Goal: Find specific page/section: Find specific page/section

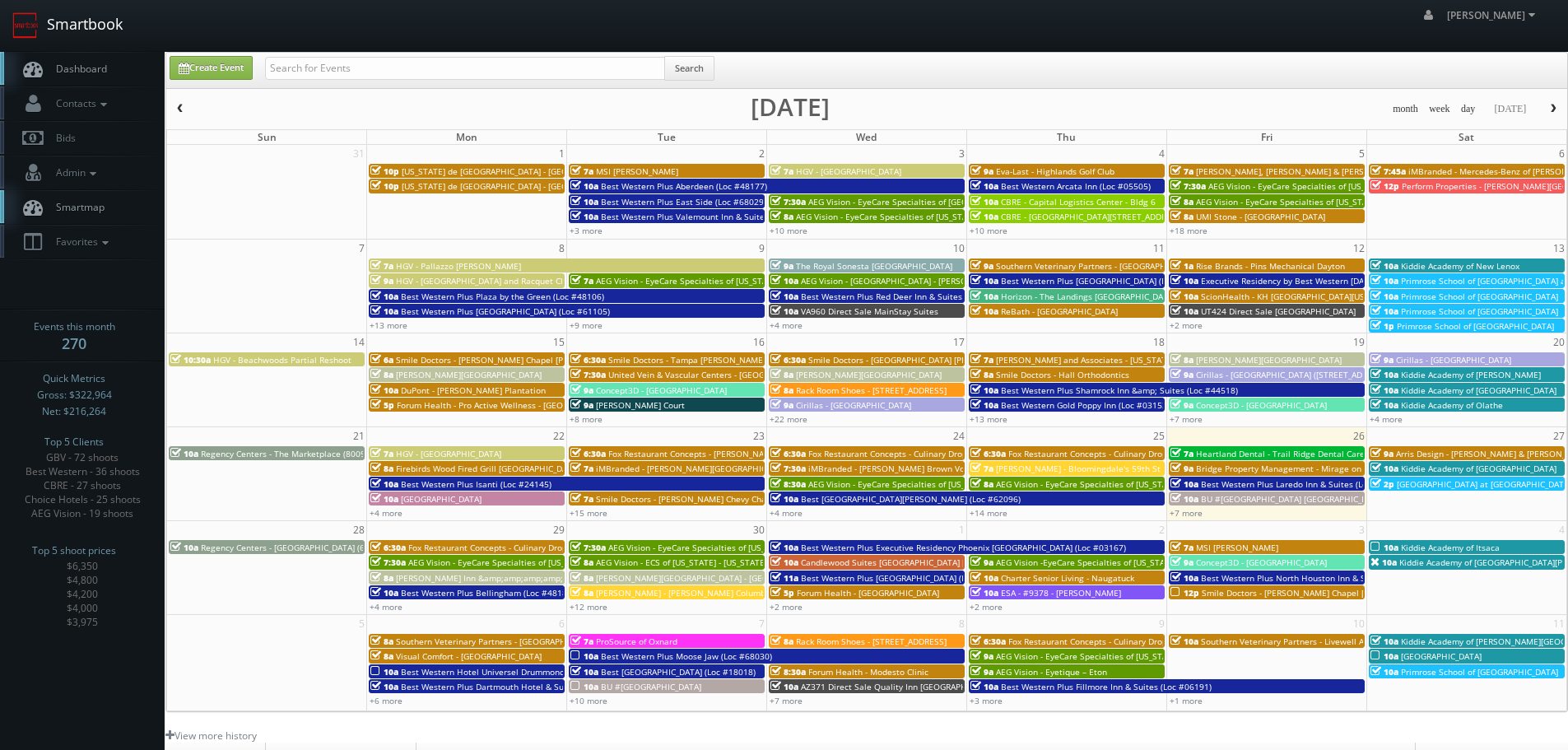
drag, startPoint x: 0, startPoint y: 0, endPoint x: 105, endPoint y: 34, distance: 110.4
click at [105, 34] on link "Smartbook" at bounding box center [67, 25] width 135 height 51
click at [321, 77] on input "text" at bounding box center [465, 68] width 400 height 23
type input "smile doctors"
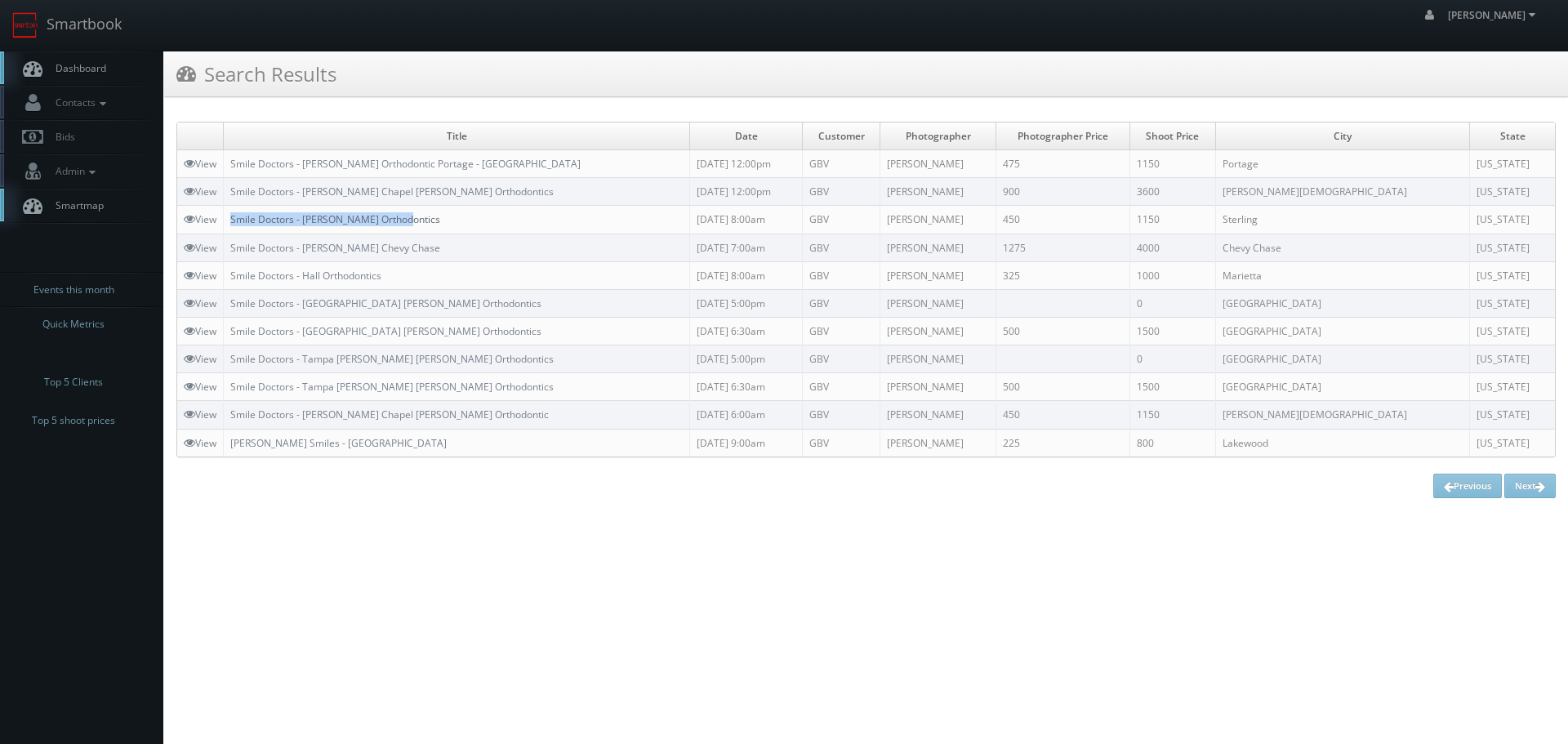
copy link "Smile Doctors - [PERSON_NAME] Orthodontics"
drag, startPoint x: 458, startPoint y: 220, endPoint x: 260, endPoint y: 197, distance: 199.3
click at [233, 218] on td "Smile Doctors - [PERSON_NAME] Orthodontics" at bounding box center [457, 219] width 467 height 28
click at [85, 33] on link "Smartbook" at bounding box center [67, 25] width 134 height 51
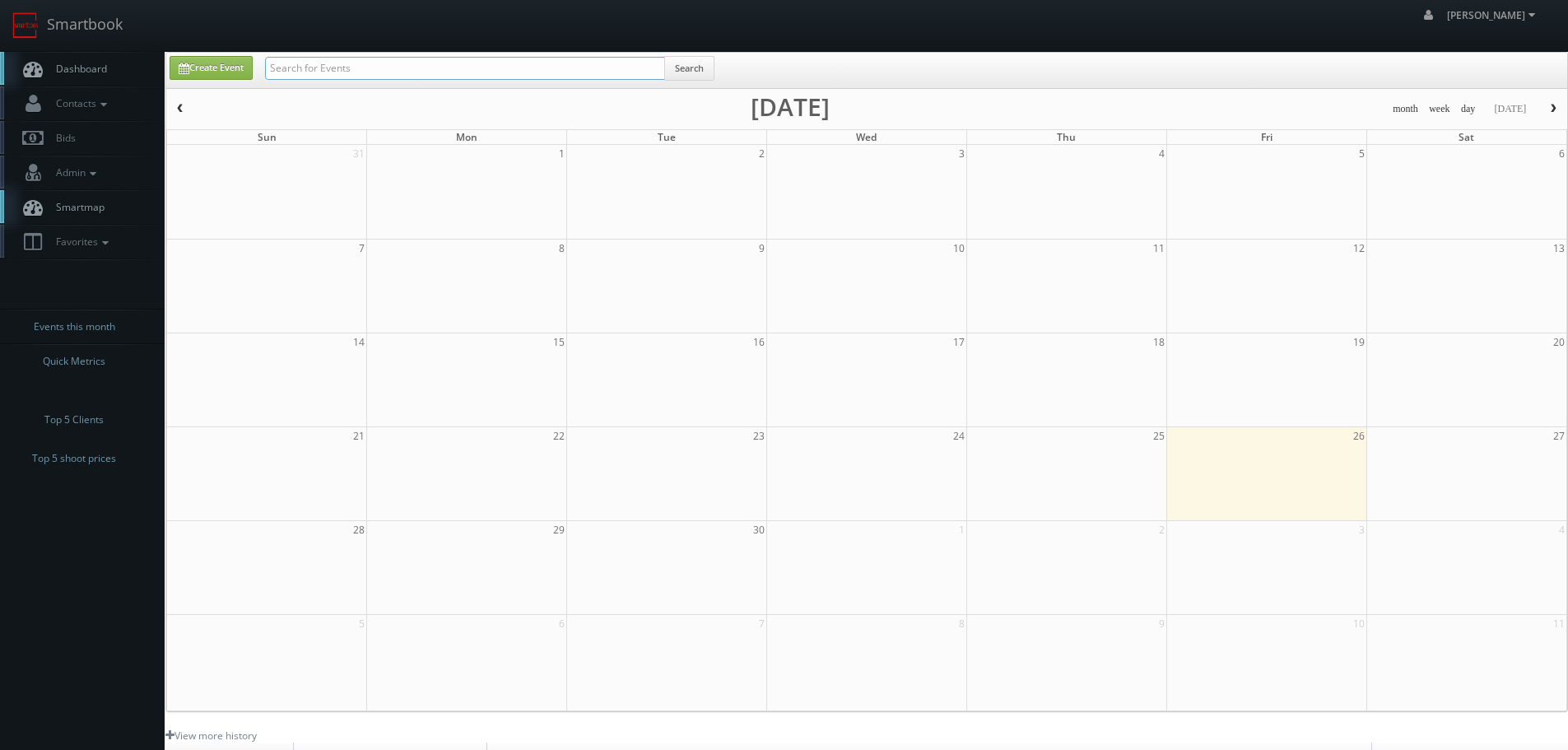
click at [313, 68] on input "text" at bounding box center [465, 68] width 400 height 23
type input "03500"
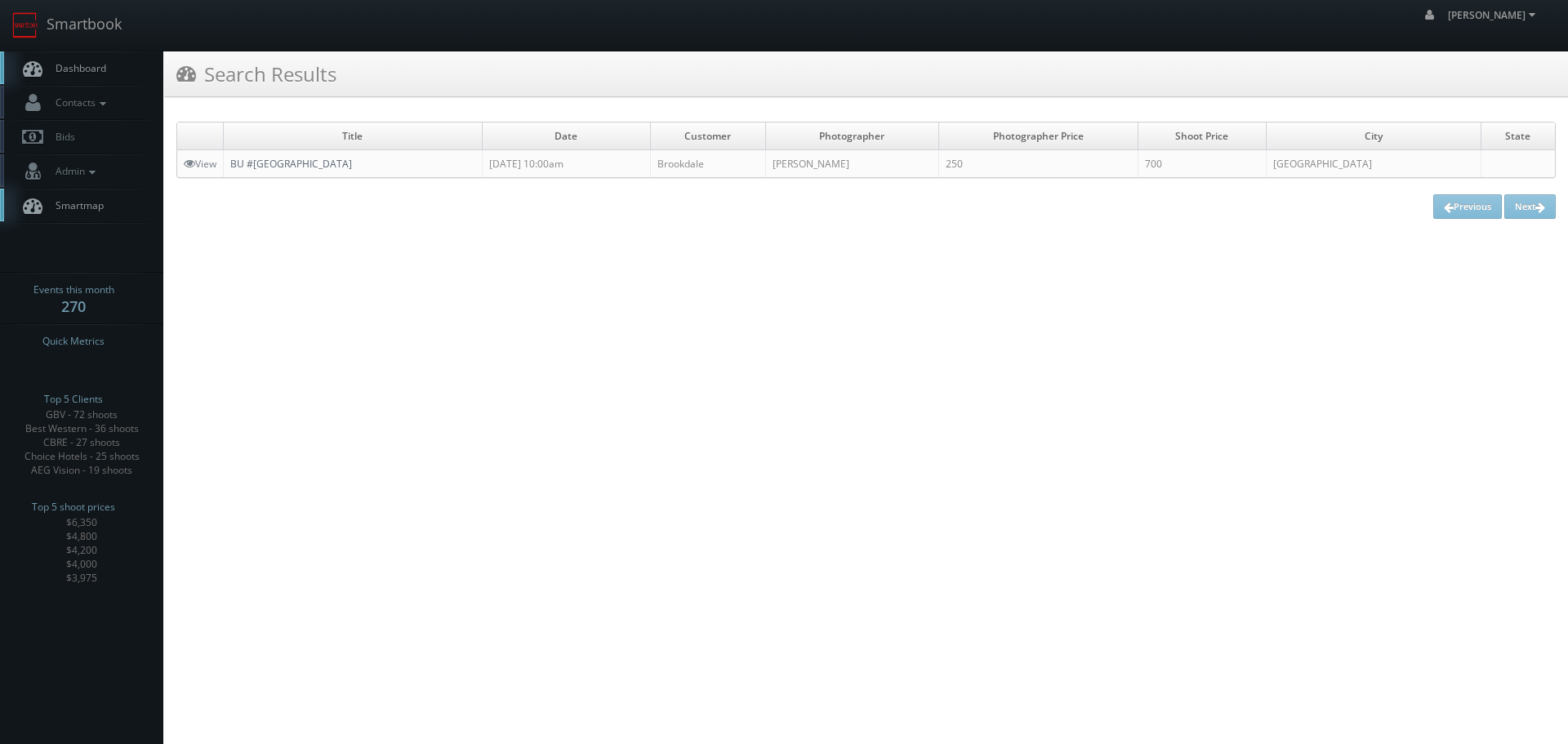
copy link "BU #[GEOGRAPHIC_DATA]"
drag, startPoint x: 446, startPoint y: 164, endPoint x: 233, endPoint y: 160, distance: 213.0
click at [233, 160] on td "BU #[GEOGRAPHIC_DATA]" at bounding box center [354, 164] width 259 height 28
click at [38, 4] on link "Smartbook" at bounding box center [67, 25] width 134 height 51
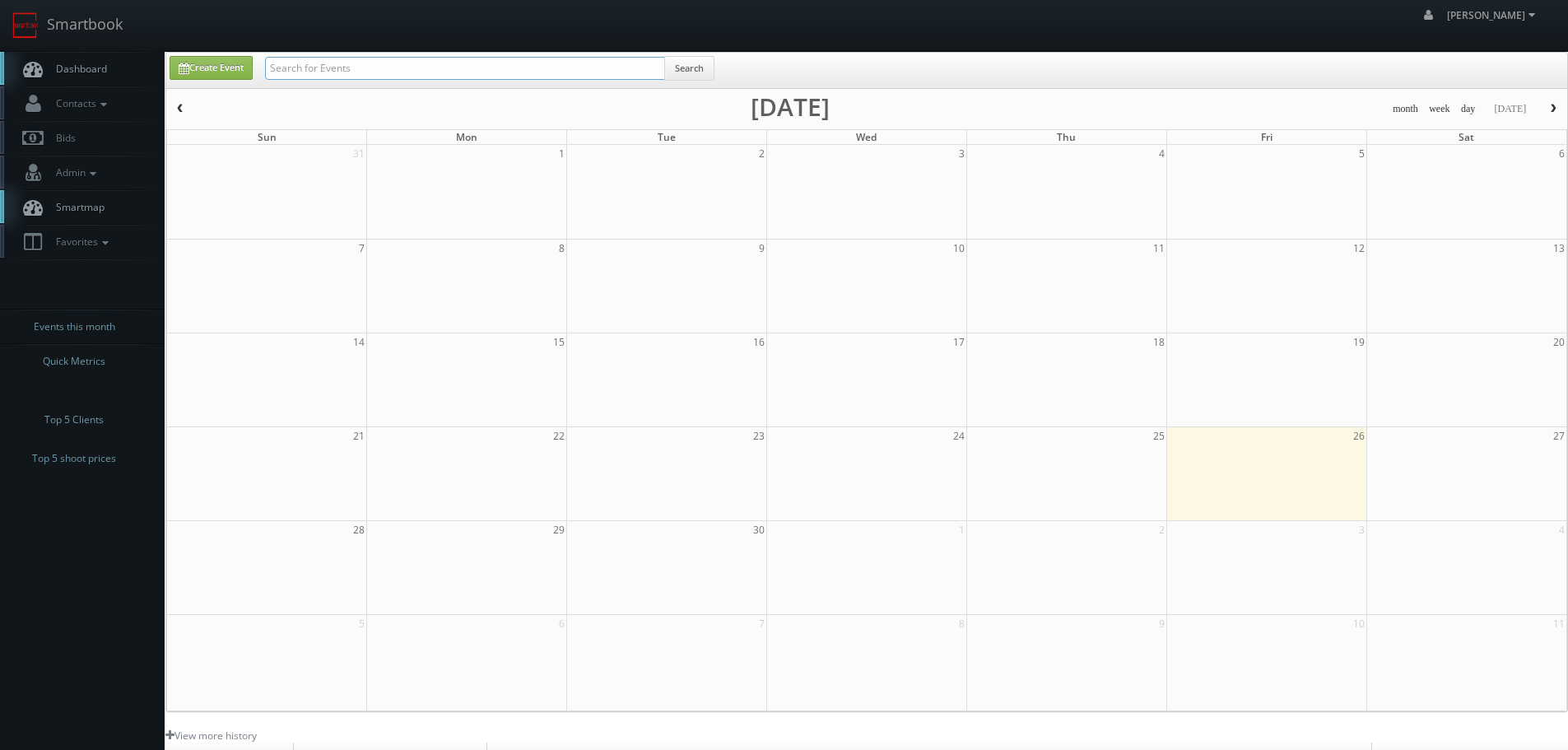
click at [431, 74] on input "text" at bounding box center [465, 68] width 400 height 23
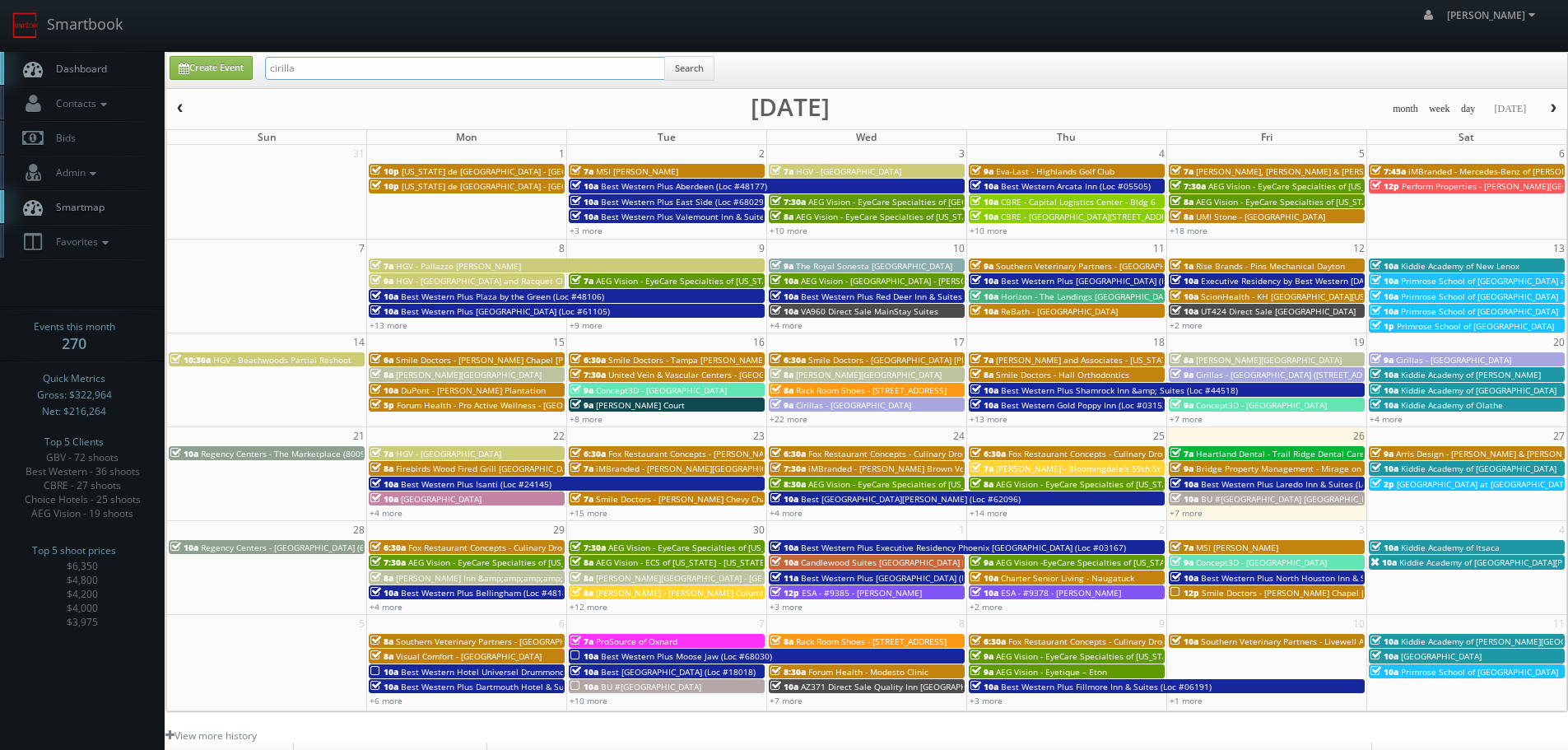
type input "cirilla"
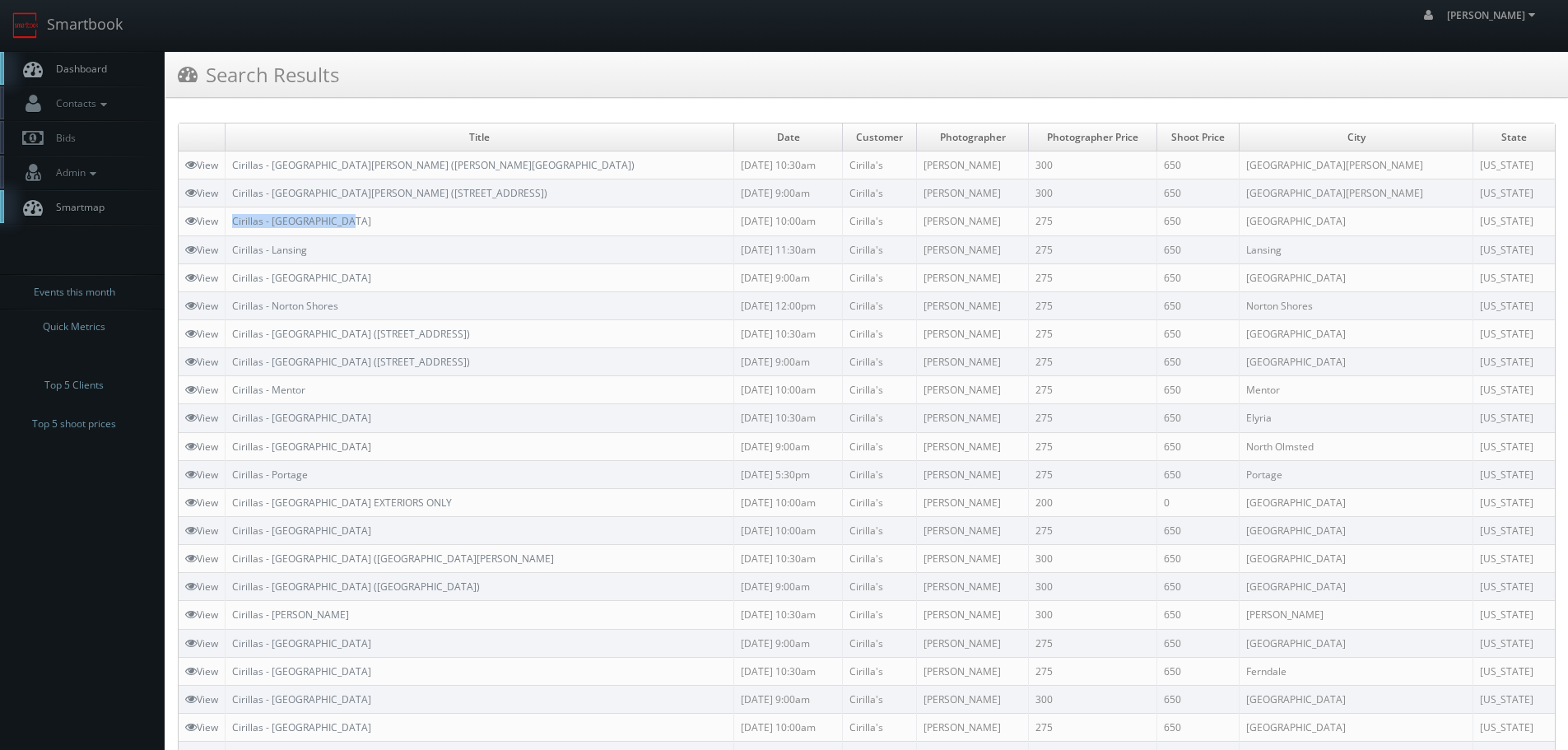
copy link "Cirillas - [GEOGRAPHIC_DATA]"
drag, startPoint x: 385, startPoint y: 225, endPoint x: 227, endPoint y: 222, distance: 158.0
click at [227, 222] on td "Cirillas - [GEOGRAPHIC_DATA]" at bounding box center [480, 221] width 509 height 28
drag, startPoint x: 91, startPoint y: 36, endPoint x: 122, endPoint y: 47, distance: 32.9
click at [91, 36] on link "Smartbook" at bounding box center [67, 25] width 135 height 51
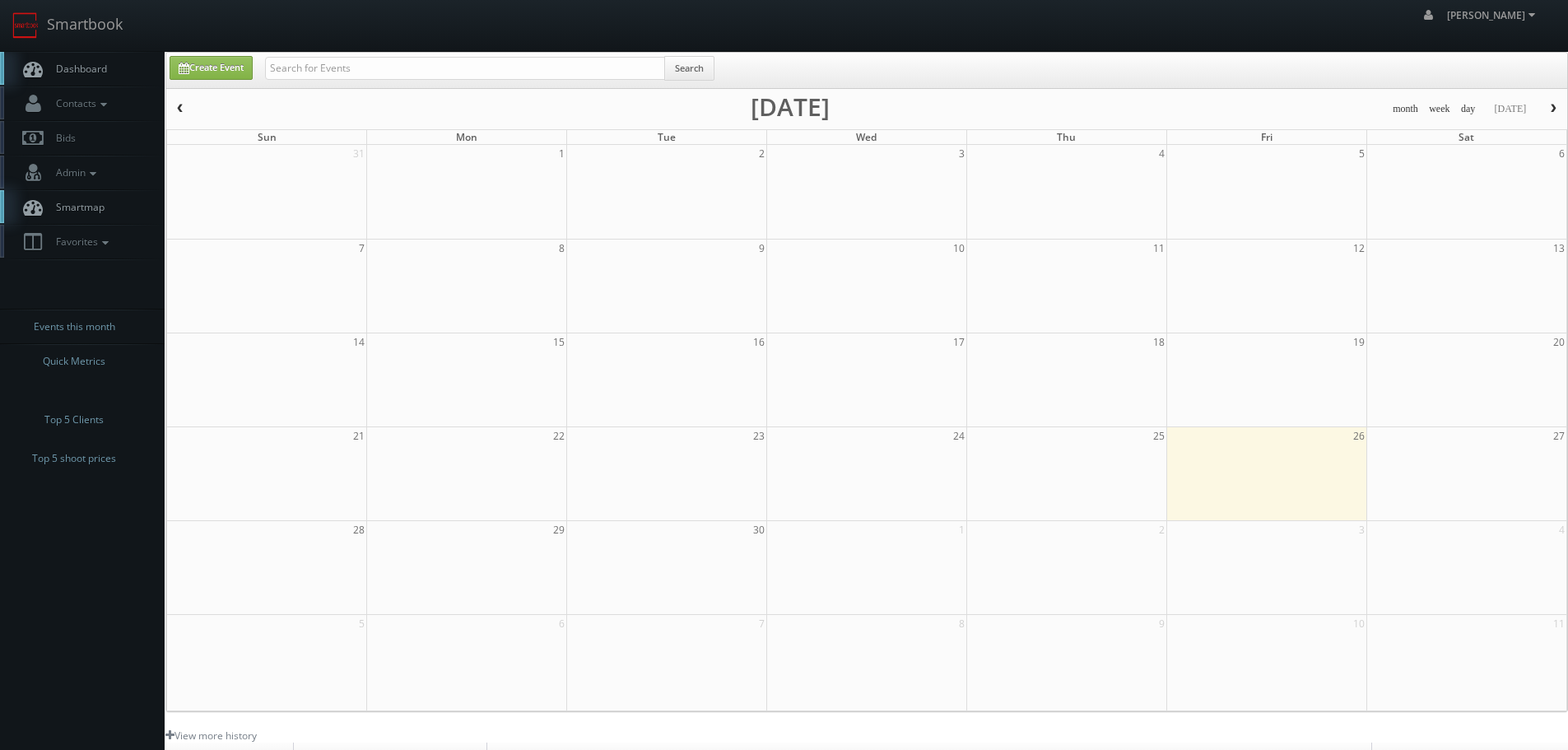
click at [392, 80] on div "Search" at bounding box center [490, 72] width 450 height 32
click at [391, 73] on input "text" at bounding box center [465, 68] width 400 height 23
type input "regency"
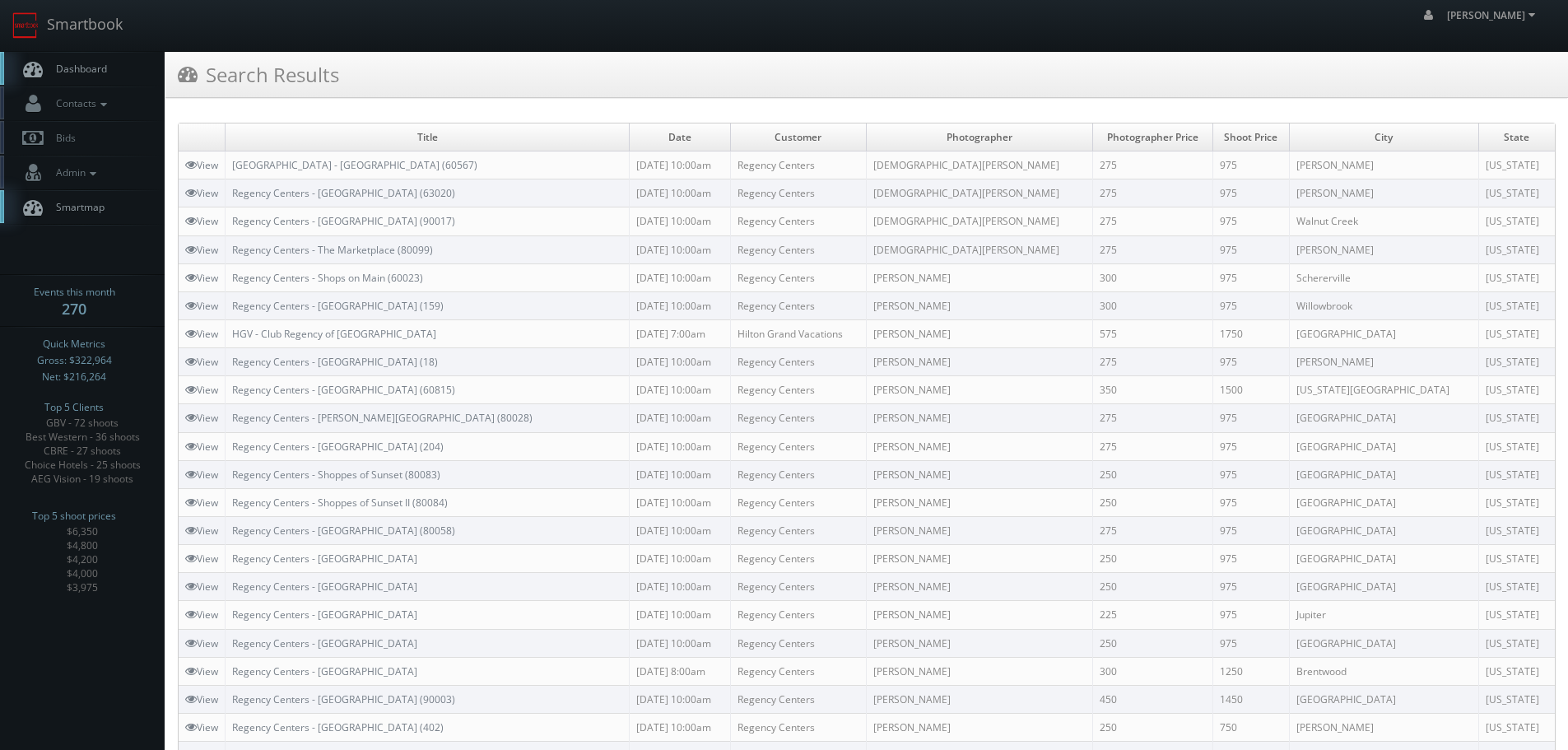
copy link "Regency Centers - Oakshade Town Center (60567)"
drag, startPoint x: 495, startPoint y: 169, endPoint x: 227, endPoint y: 168, distance: 268.0
click at [227, 168] on td "Regency Centers - Oakshade Town Center (60567)" at bounding box center [427, 165] width 404 height 28
copy link "Regency Centers - The Marketplace (80099)"
drag, startPoint x: 457, startPoint y: 253, endPoint x: 250, endPoint y: 254, distance: 207.0
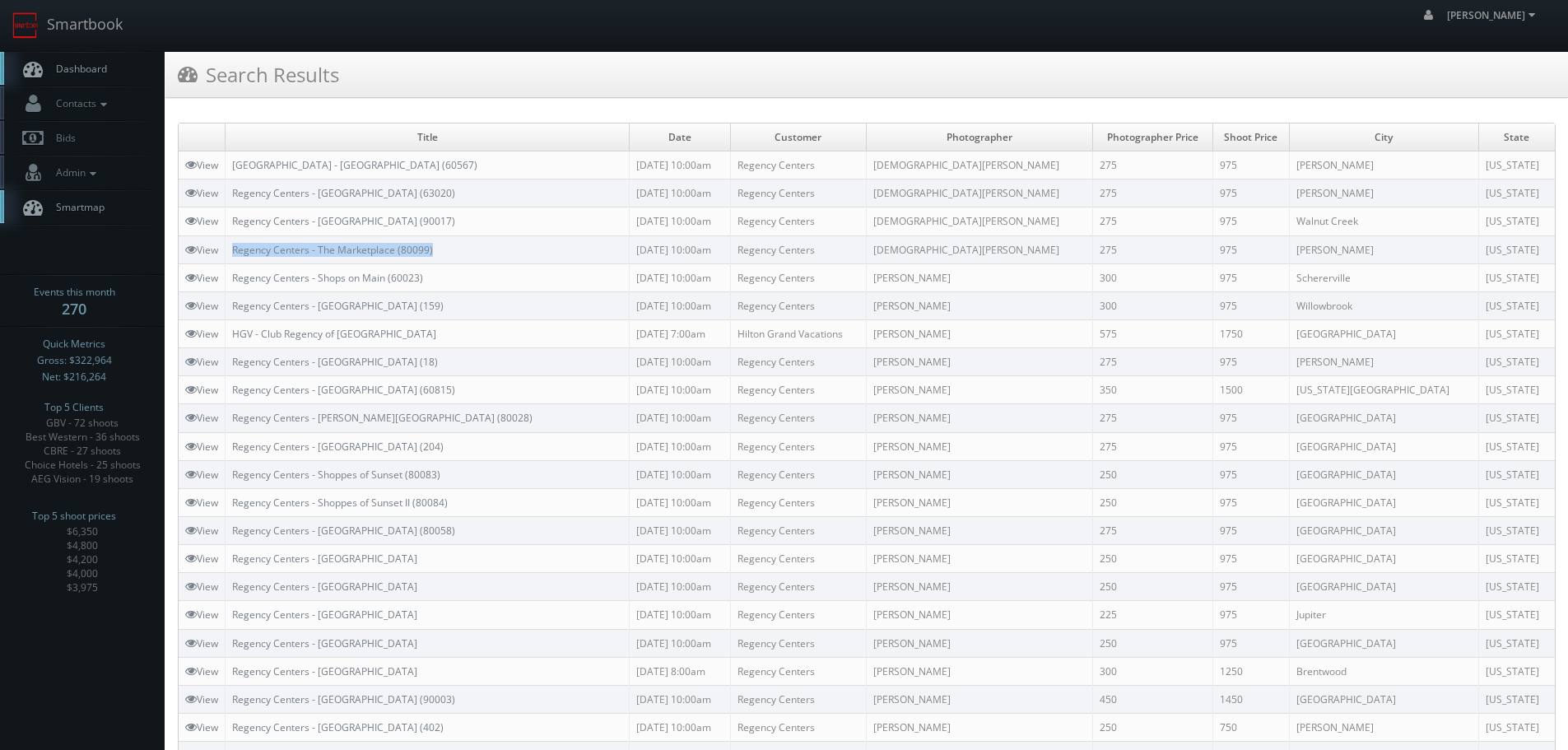
click at [229, 250] on td "Regency Centers - The Marketplace (80099)" at bounding box center [427, 249] width 404 height 28
click at [106, 35] on link "Smartbook" at bounding box center [67, 25] width 135 height 51
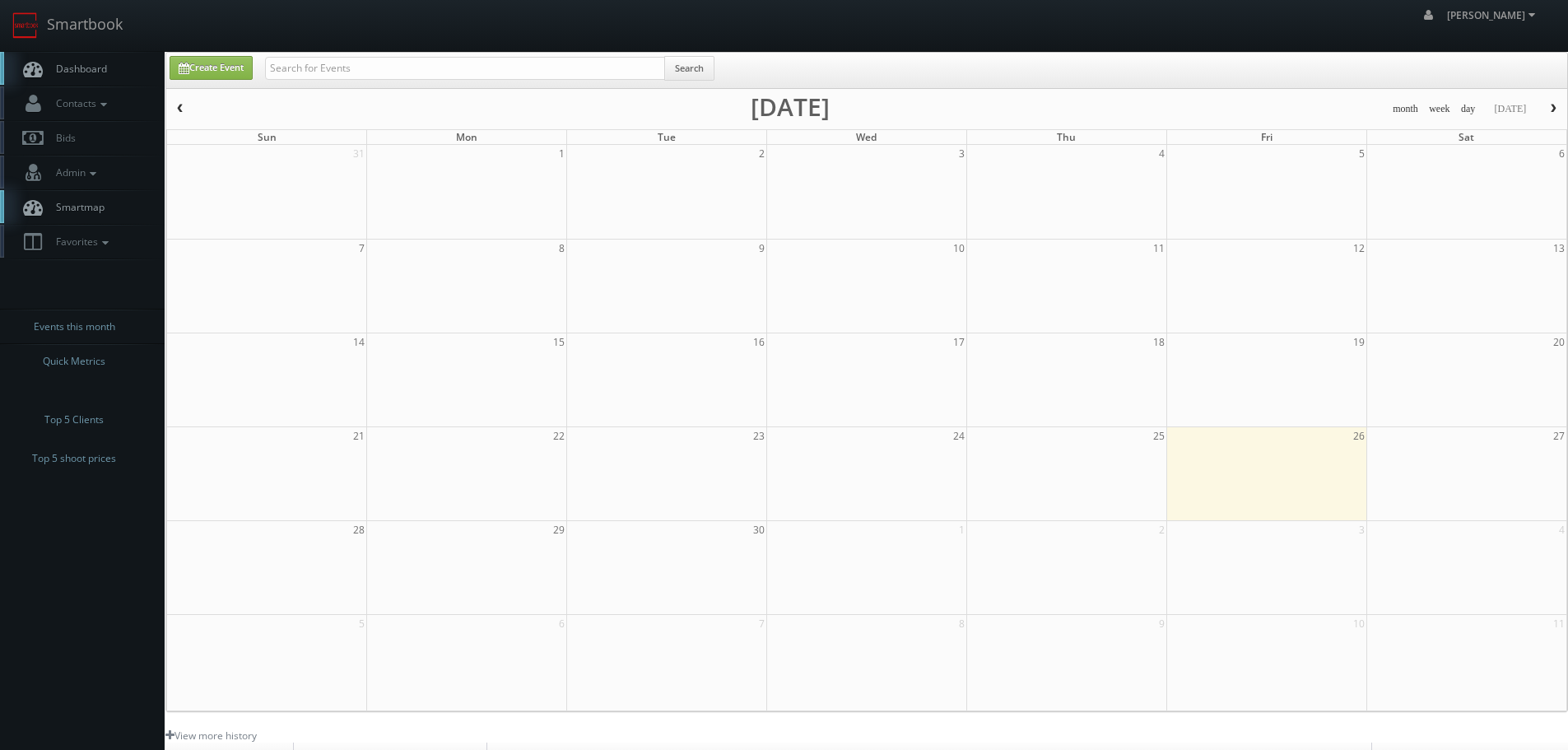
click at [343, 54] on div "Create Event Search" at bounding box center [866, 70] width 1401 height 35
click at [346, 59] on input "text" at bounding box center [465, 68] width 400 height 23
type input "hgv"
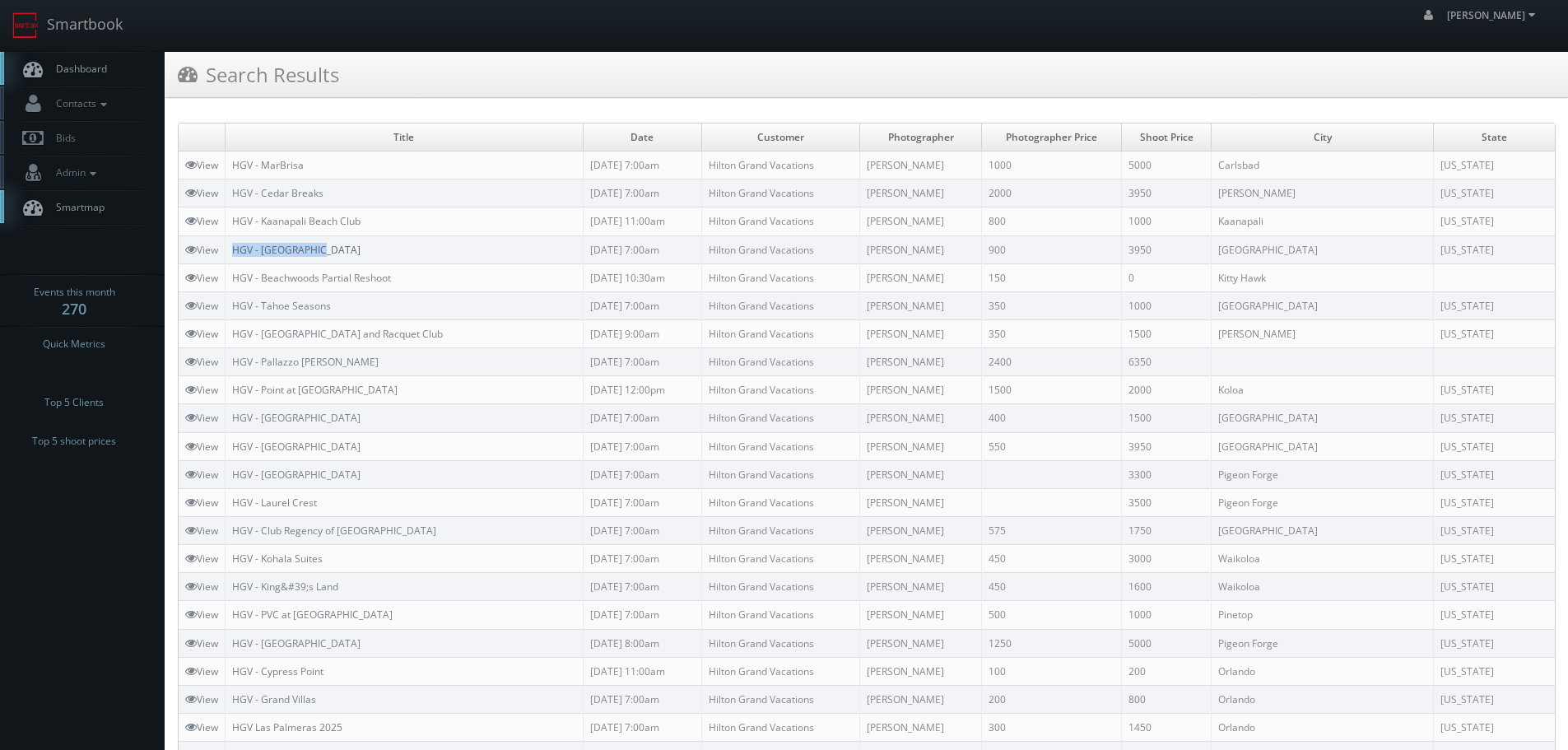
copy link "HGV - [GEOGRAPHIC_DATA]"
drag, startPoint x: 297, startPoint y: 251, endPoint x: 237, endPoint y: 252, distance: 60.0
click at [237, 252] on td "HGV - [GEOGRAPHIC_DATA]" at bounding box center [405, 249] width 358 height 28
click at [87, 35] on link "Smartbook" at bounding box center [67, 25] width 135 height 51
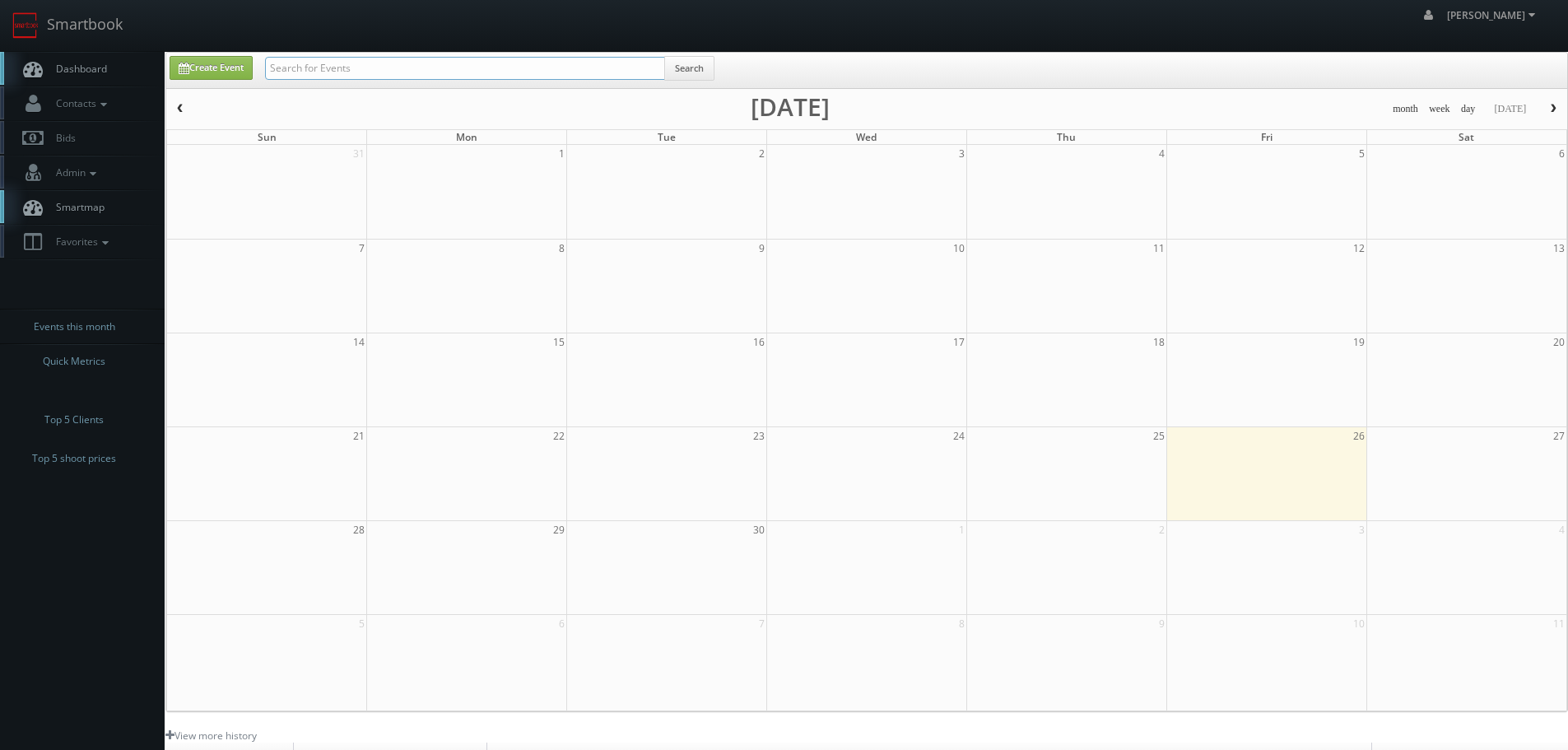
click at [358, 69] on input "text" at bounding box center [465, 68] width 400 height 23
type input "bruno"
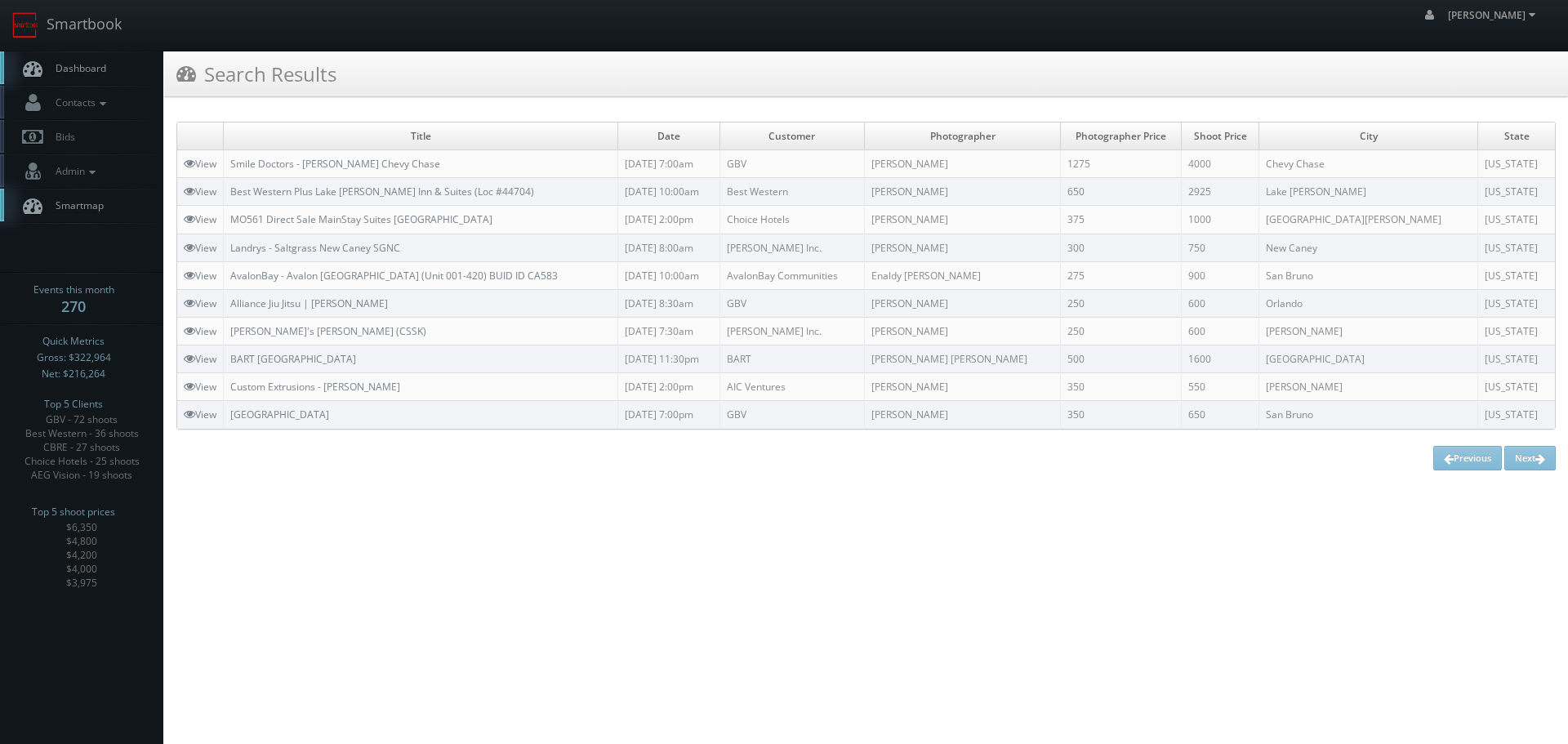
drag, startPoint x: 514, startPoint y: 162, endPoint x: 219, endPoint y: 160, distance: 295.0
click at [219, 160] on tr "View Smile Doctors - Bruno Orthodontics Chevy Chase 09/23/2025 7:00am GBV Jean-…" at bounding box center [865, 164] width 1377 height 28
copy tr "Smile Doctors - [PERSON_NAME] Chevy Chase"
click at [73, 23] on link "Smartbook" at bounding box center [67, 25] width 134 height 51
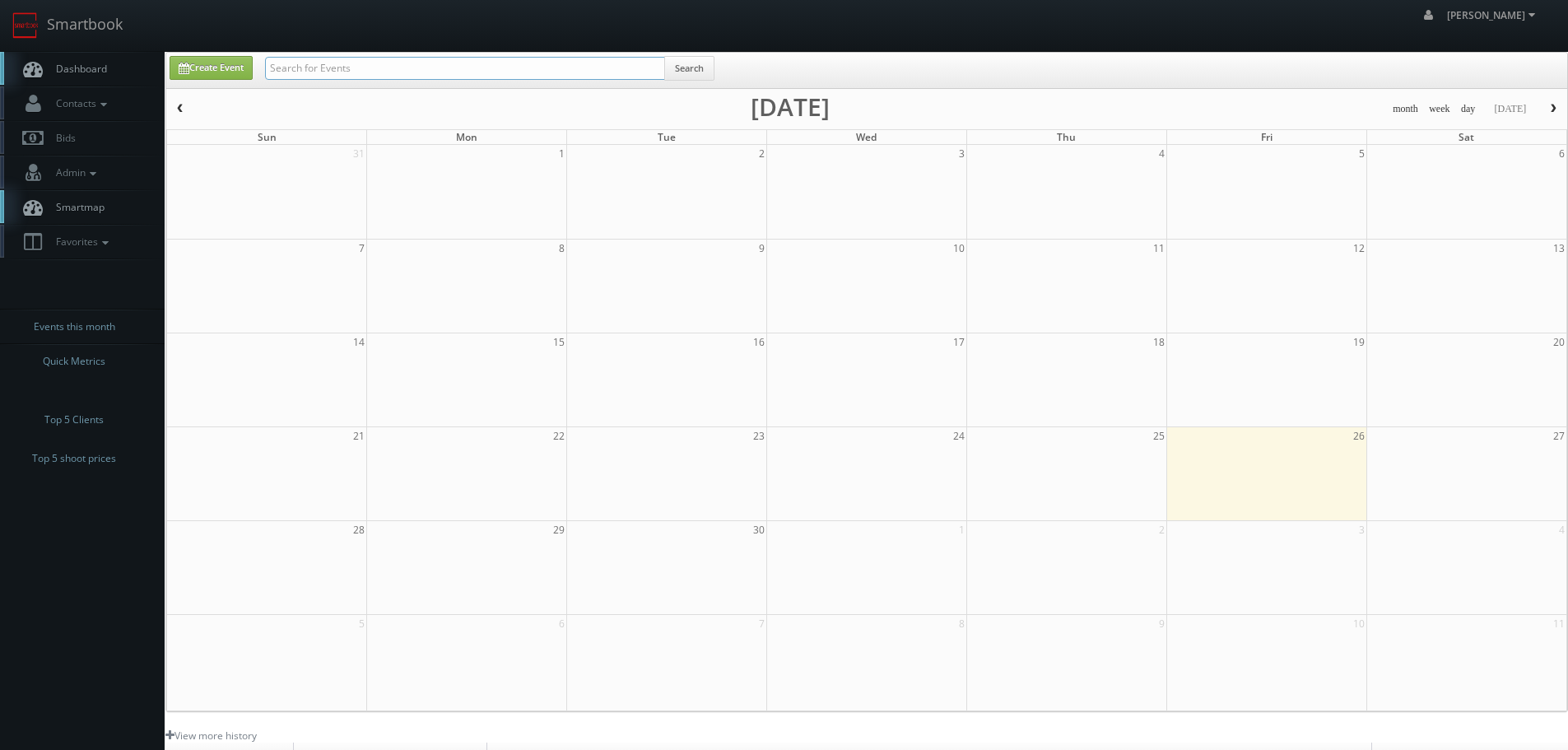
click at [331, 58] on input "text" at bounding box center [465, 68] width 400 height 23
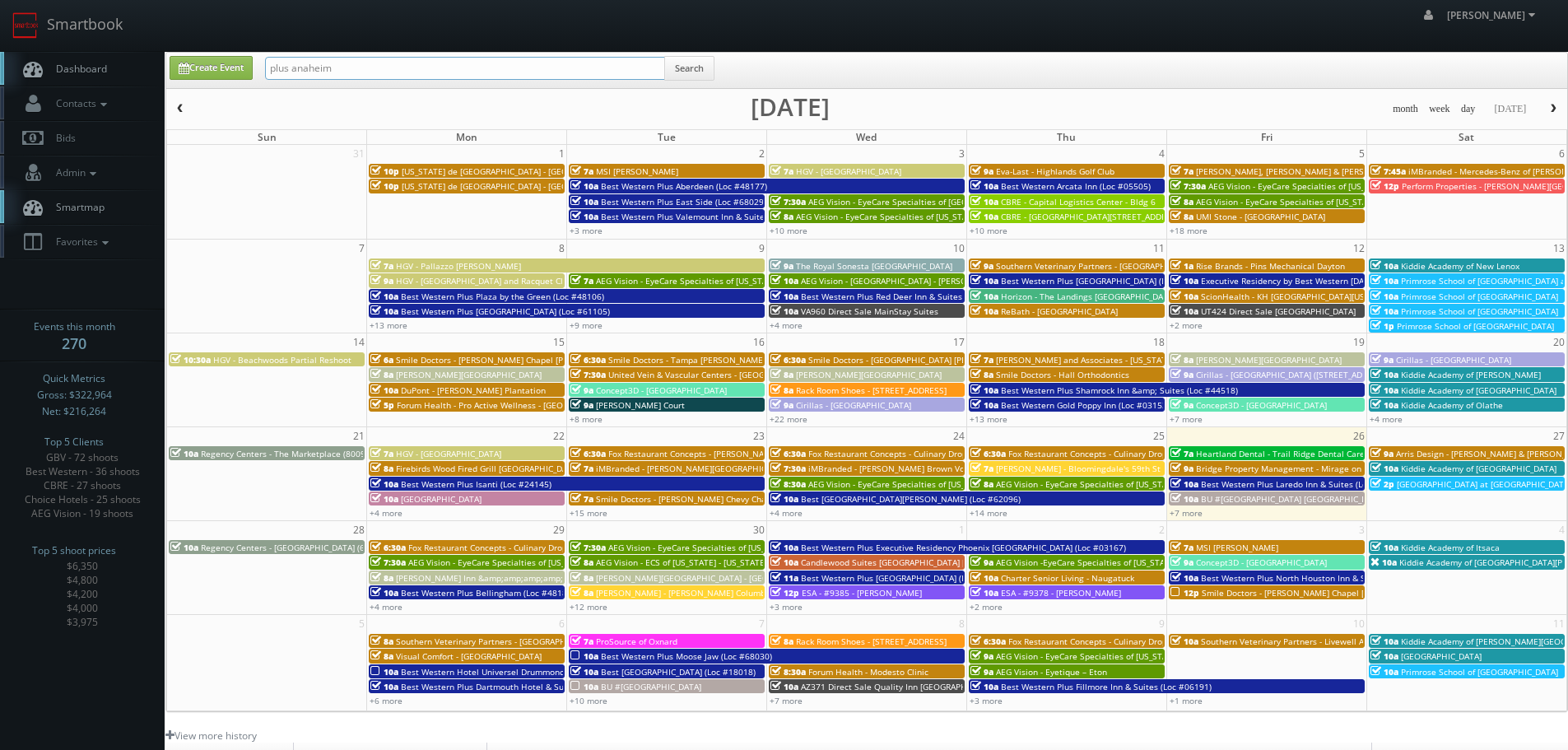
type input "plus anaheim"
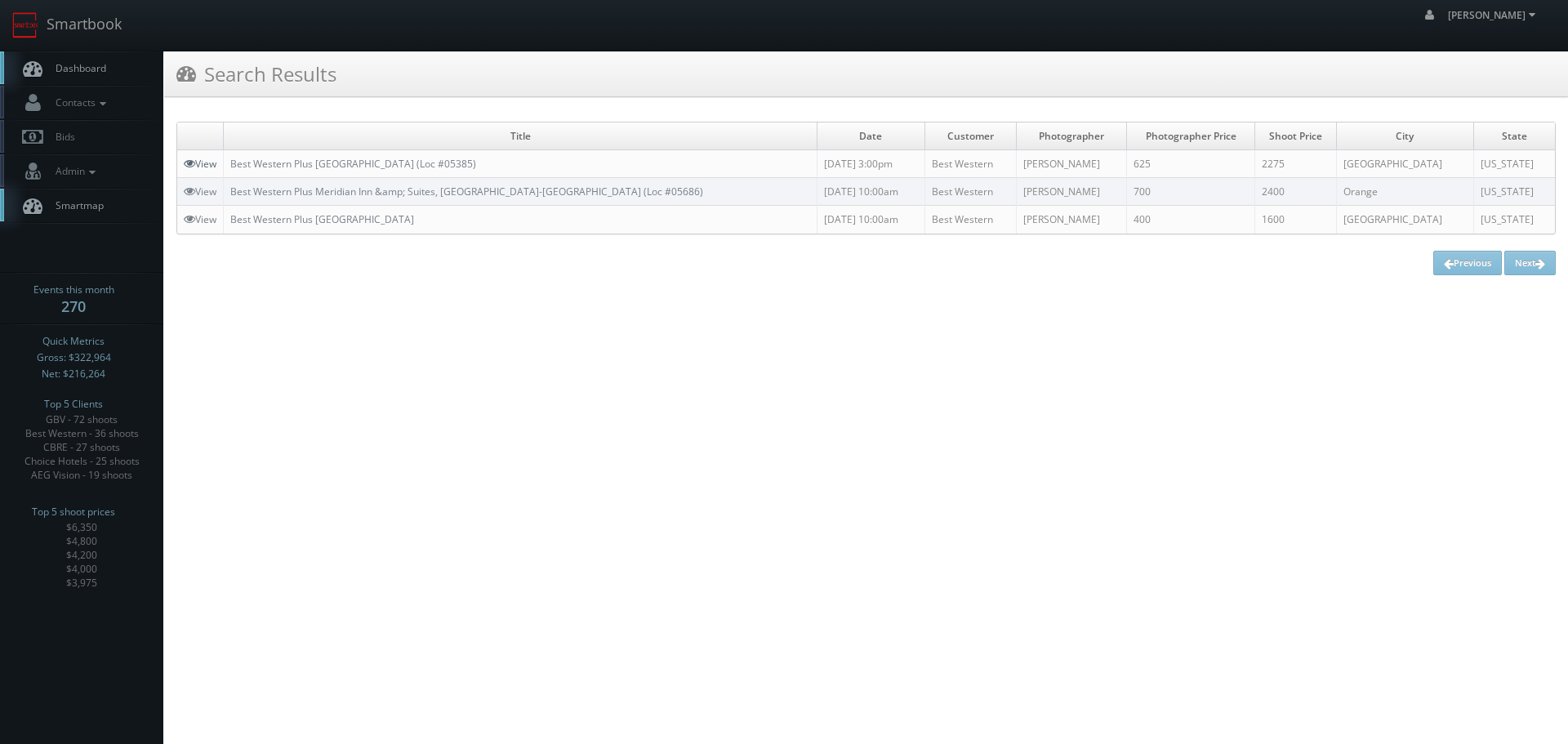
click at [195, 161] on link "View" at bounding box center [199, 163] width 32 height 14
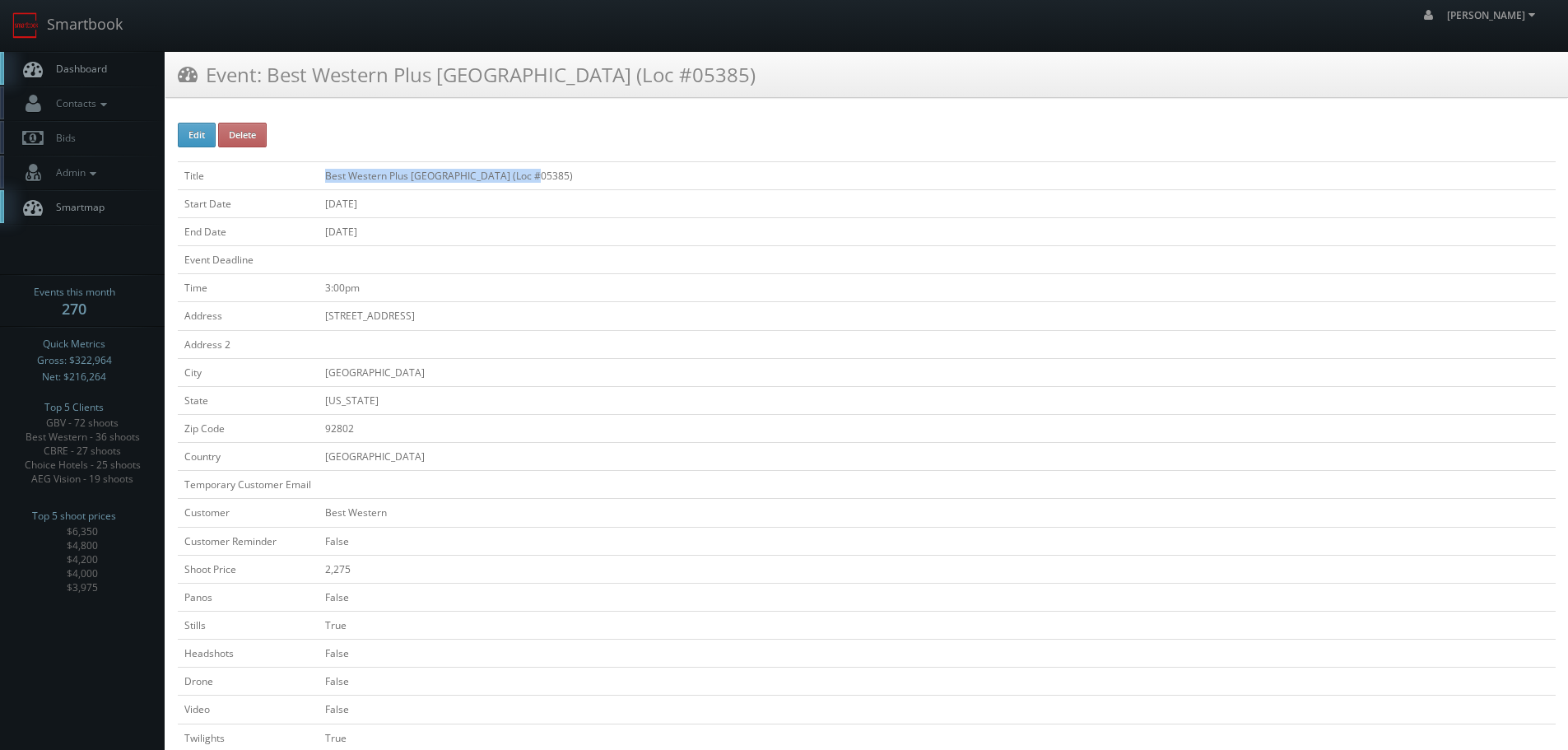
drag, startPoint x: 566, startPoint y: 175, endPoint x: 375, endPoint y: 173, distance: 191.0
click at [308, 173] on tr "Title Best Western Plus Anaheim Inn (Loc #05385)" at bounding box center [867, 175] width 1379 height 28
copy tr "Best Western Plus Anaheim Inn (Loc #05385)"
click at [115, 27] on link "Smartbook" at bounding box center [67, 25] width 135 height 51
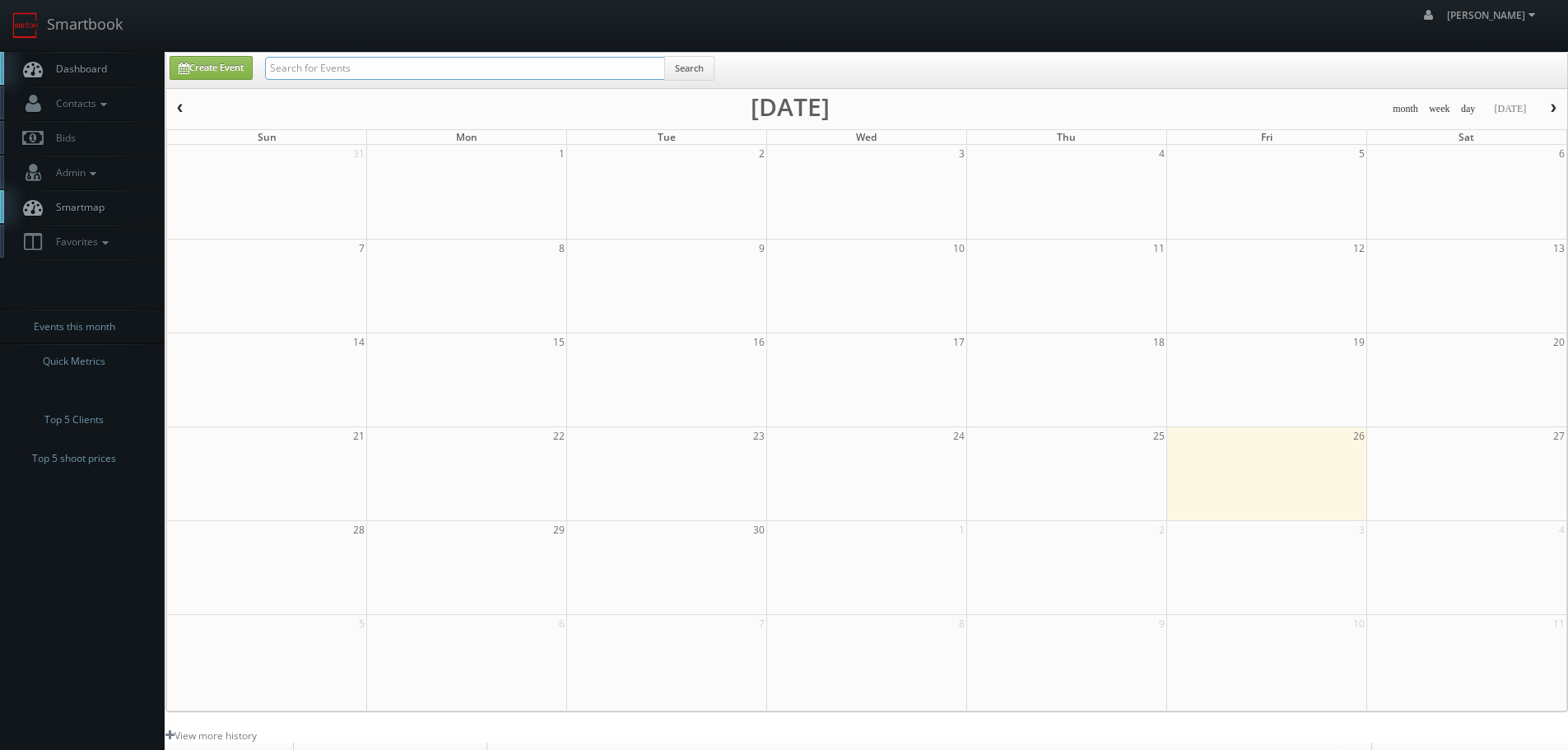
click at [357, 66] on input "text" at bounding box center [465, 68] width 400 height 23
type input "teamsnap"
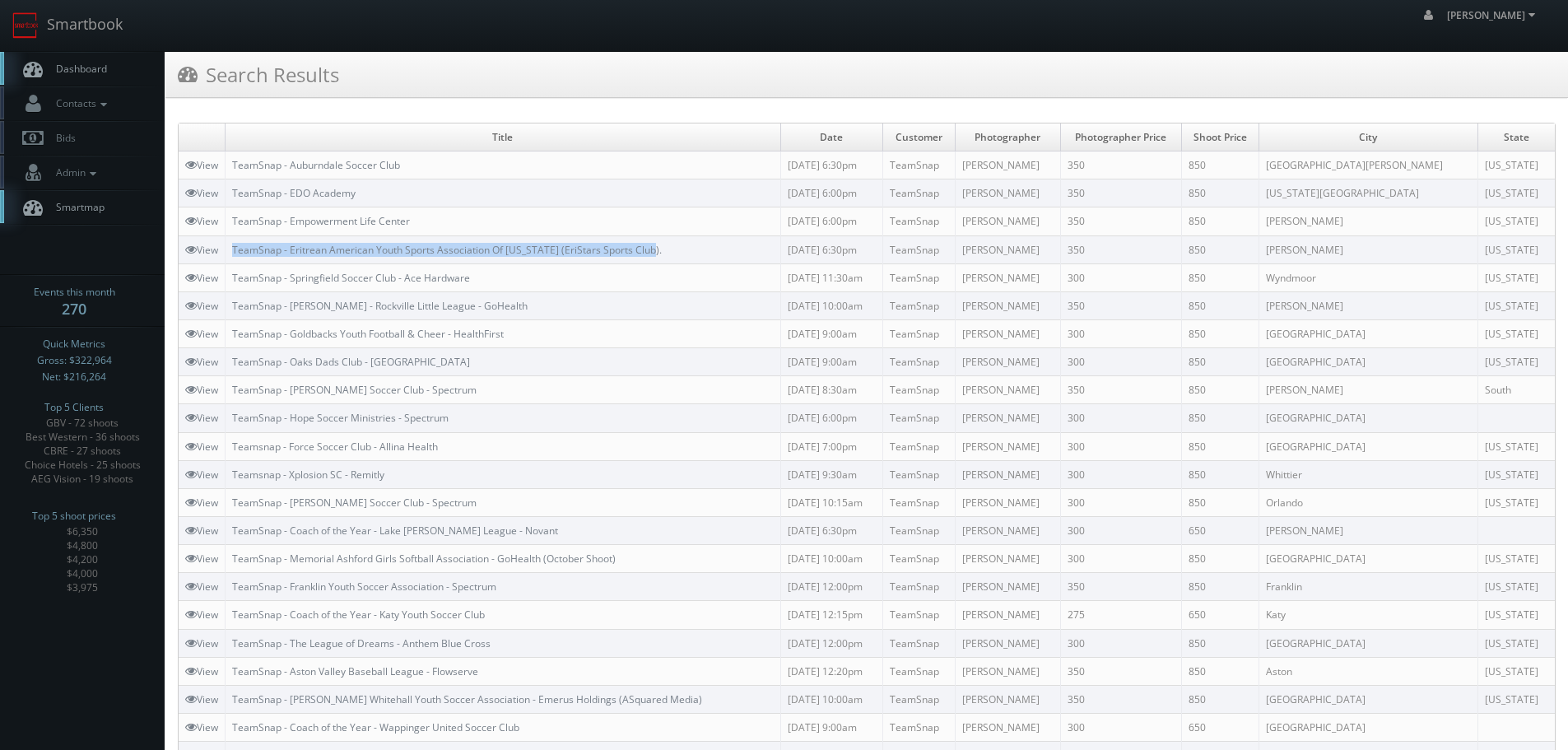
copy link "TeamSnap - Eritrean American Youth Sports Association Of [US_STATE] (EriStars S…"
drag, startPoint x: 662, startPoint y: 252, endPoint x: 227, endPoint y: 247, distance: 435.0
click at [228, 248] on td "TeamSnap - Eritrean American Youth Sports Association Of [US_STATE] (EriStars S…" at bounding box center [503, 249] width 555 height 28
click at [121, 20] on link "Smartbook" at bounding box center [67, 25] width 135 height 51
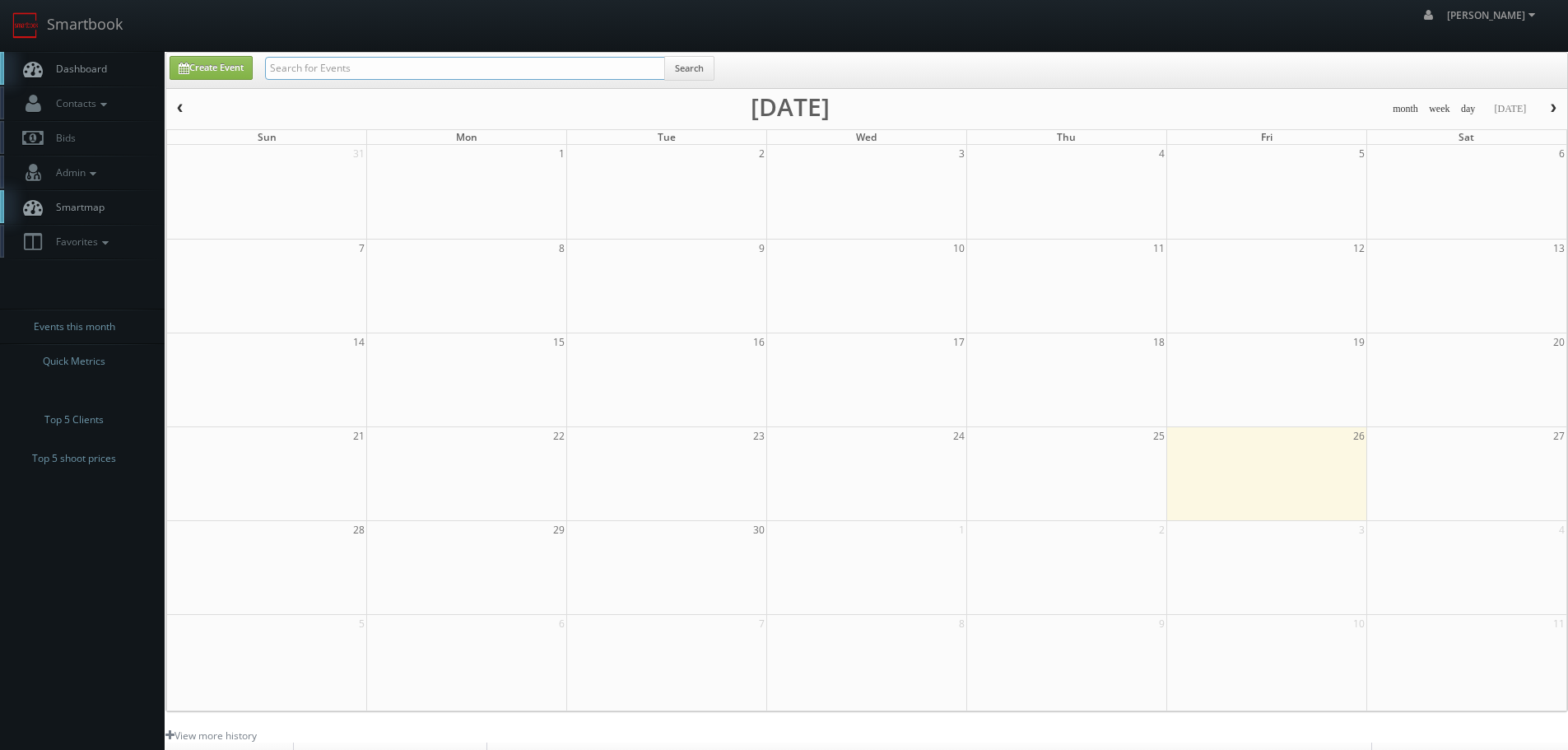
click at [305, 69] on input "text" at bounding box center [465, 68] width 400 height 23
type input "hilton spark"
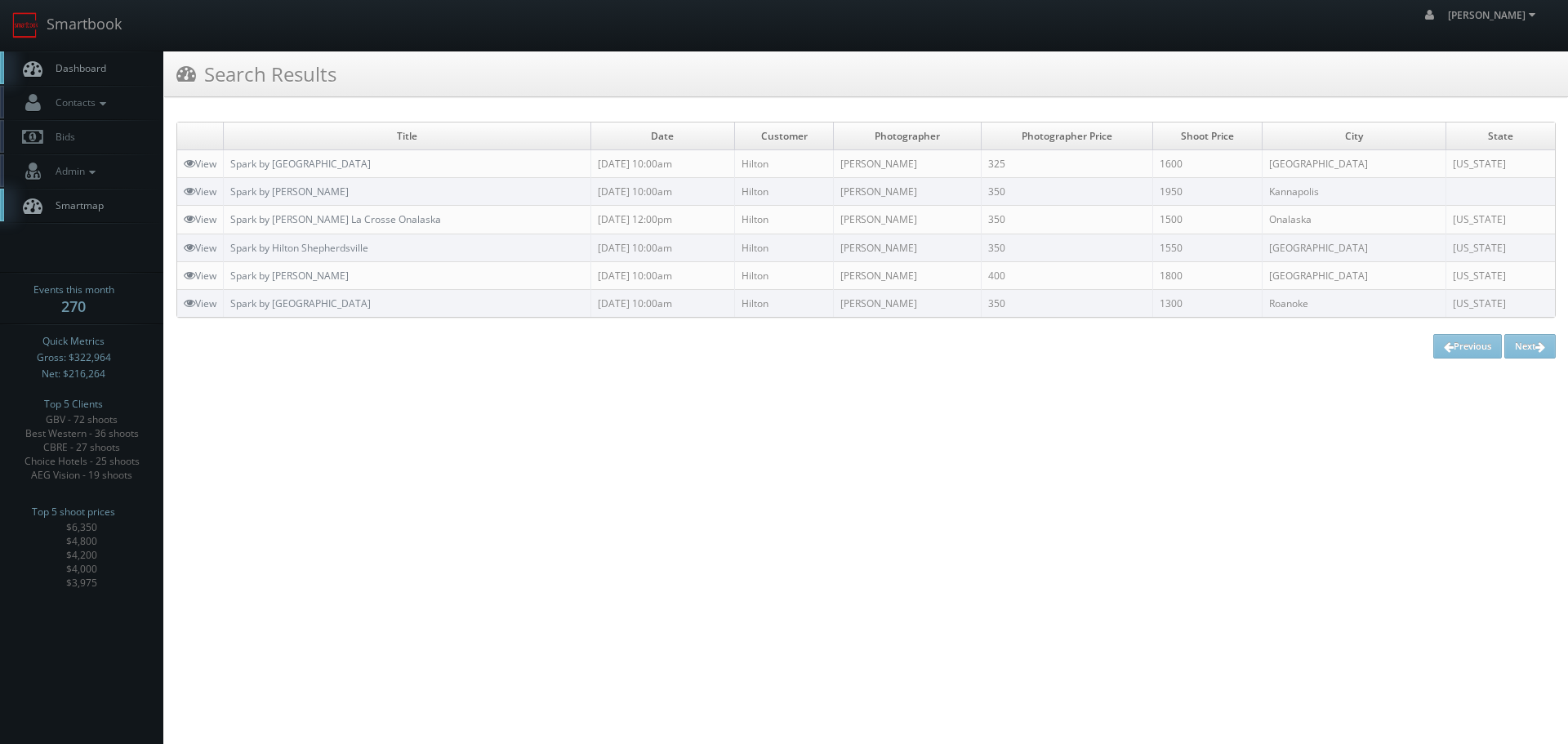
copy link "Spark by [PERSON_NAME]"
drag, startPoint x: 380, startPoint y: 191, endPoint x: 228, endPoint y: 191, distance: 152.0
click at [228, 191] on td "Spark by [PERSON_NAME]" at bounding box center [407, 192] width 367 height 28
click at [87, 38] on link "Smartbook" at bounding box center [67, 25] width 134 height 51
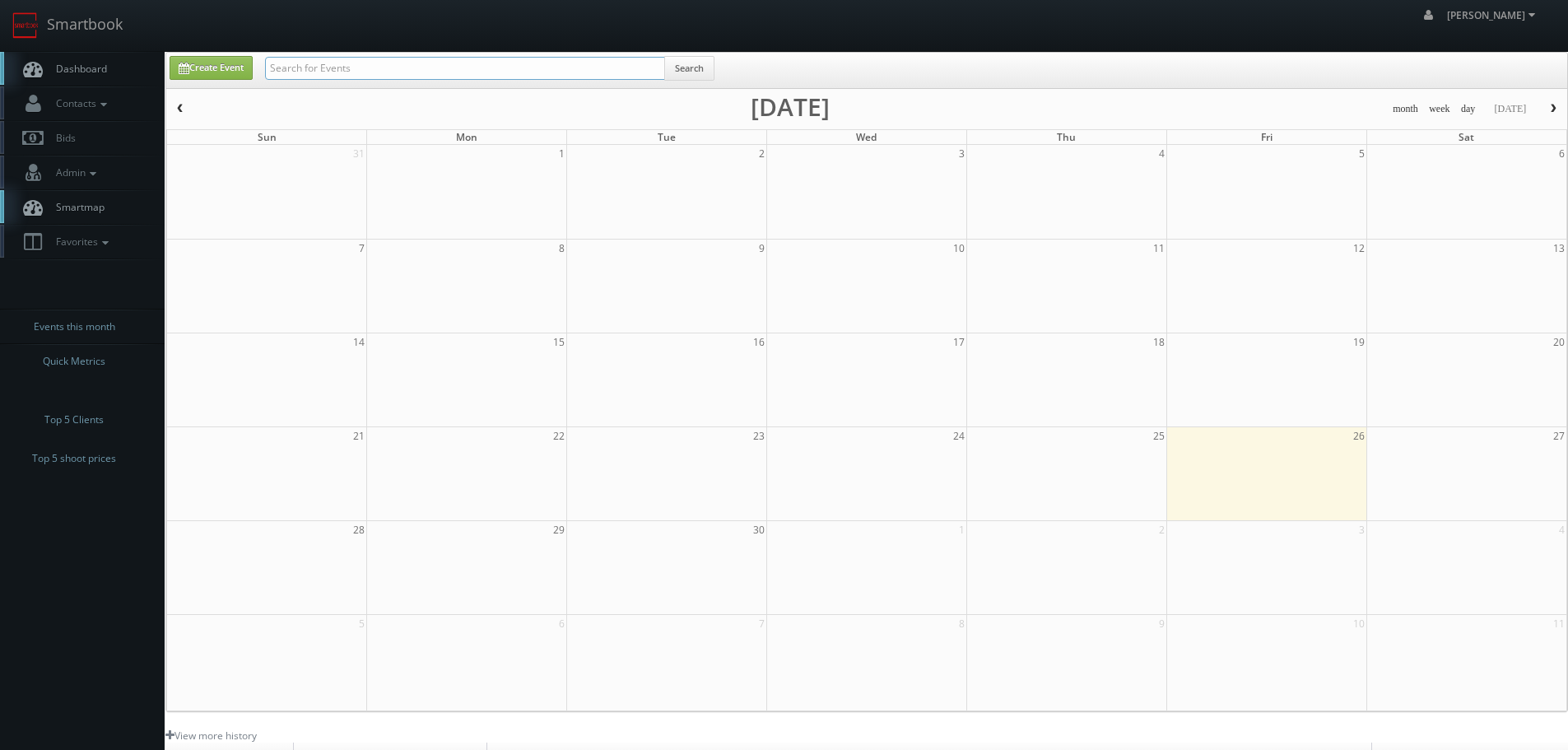
click at [312, 70] on input "text" at bounding box center [465, 68] width 400 height 23
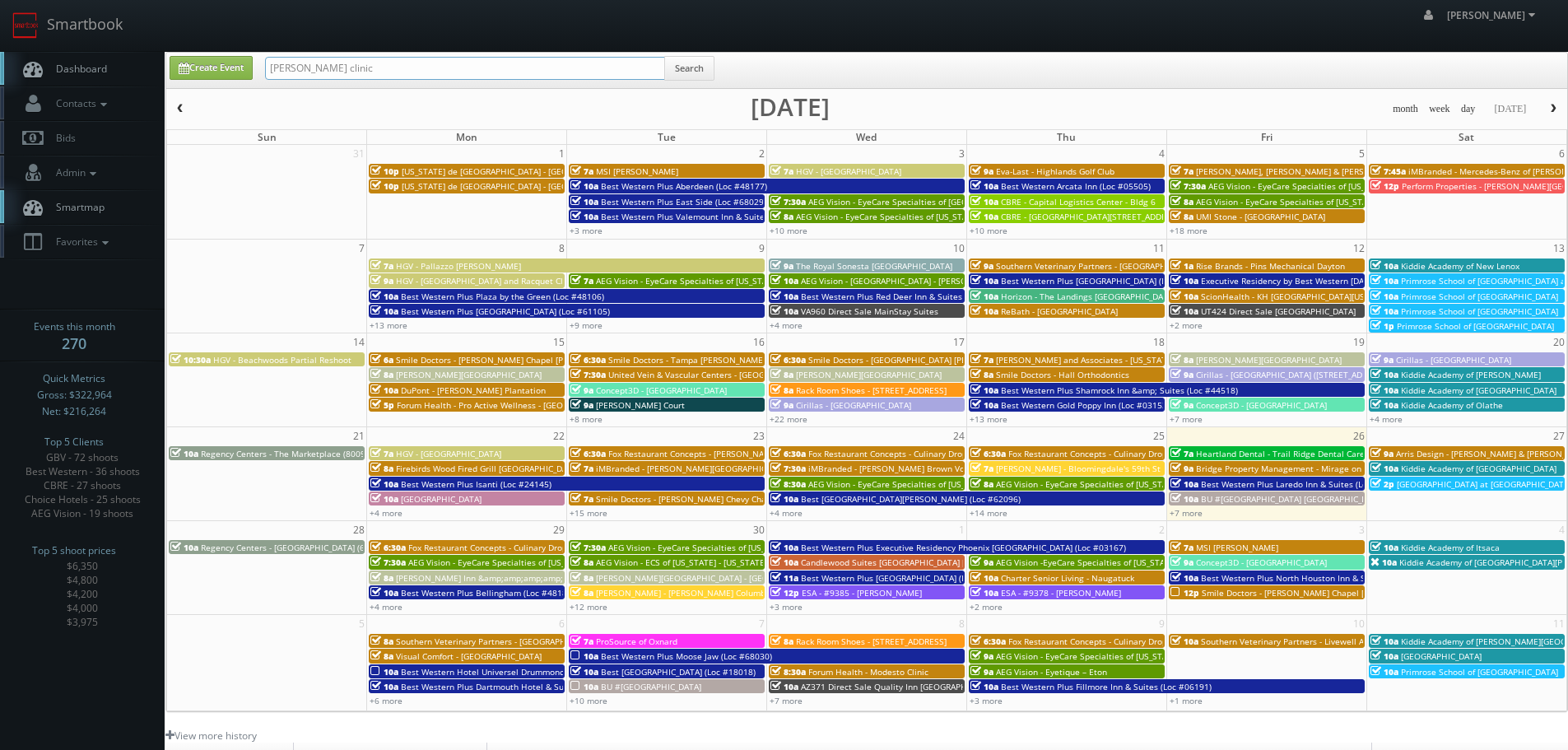
type input "[PERSON_NAME] clinic"
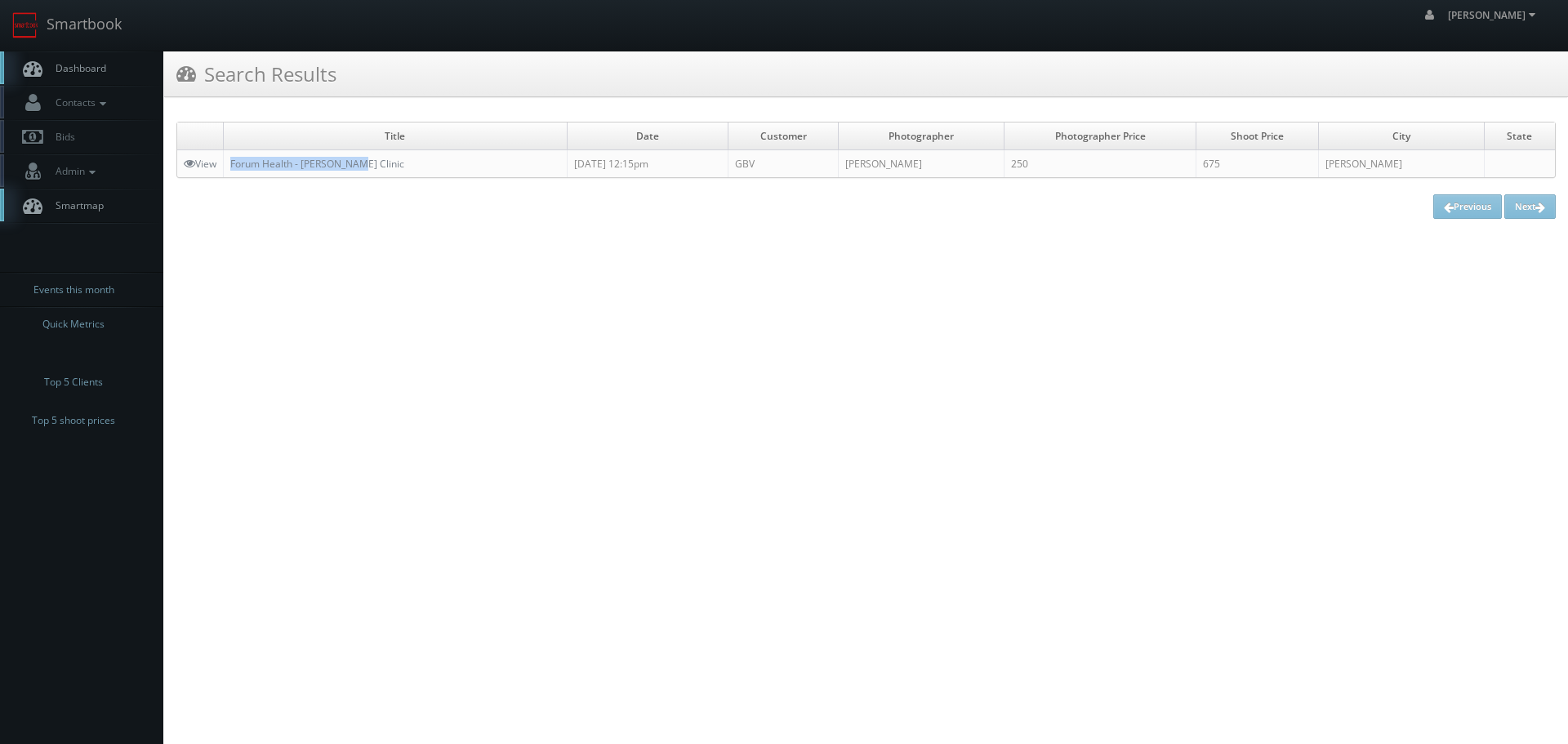
copy link "Forum Health - [PERSON_NAME] Clinic"
drag, startPoint x: 375, startPoint y: 171, endPoint x: 230, endPoint y: 174, distance: 145.0
click at [230, 174] on td "Forum Health - [PERSON_NAME] Clinic" at bounding box center [395, 164] width 343 height 28
drag, startPoint x: 86, startPoint y: 4, endPoint x: 106, endPoint y: 10, distance: 20.9
click at [86, 4] on link "Smartbook" at bounding box center [67, 25] width 134 height 51
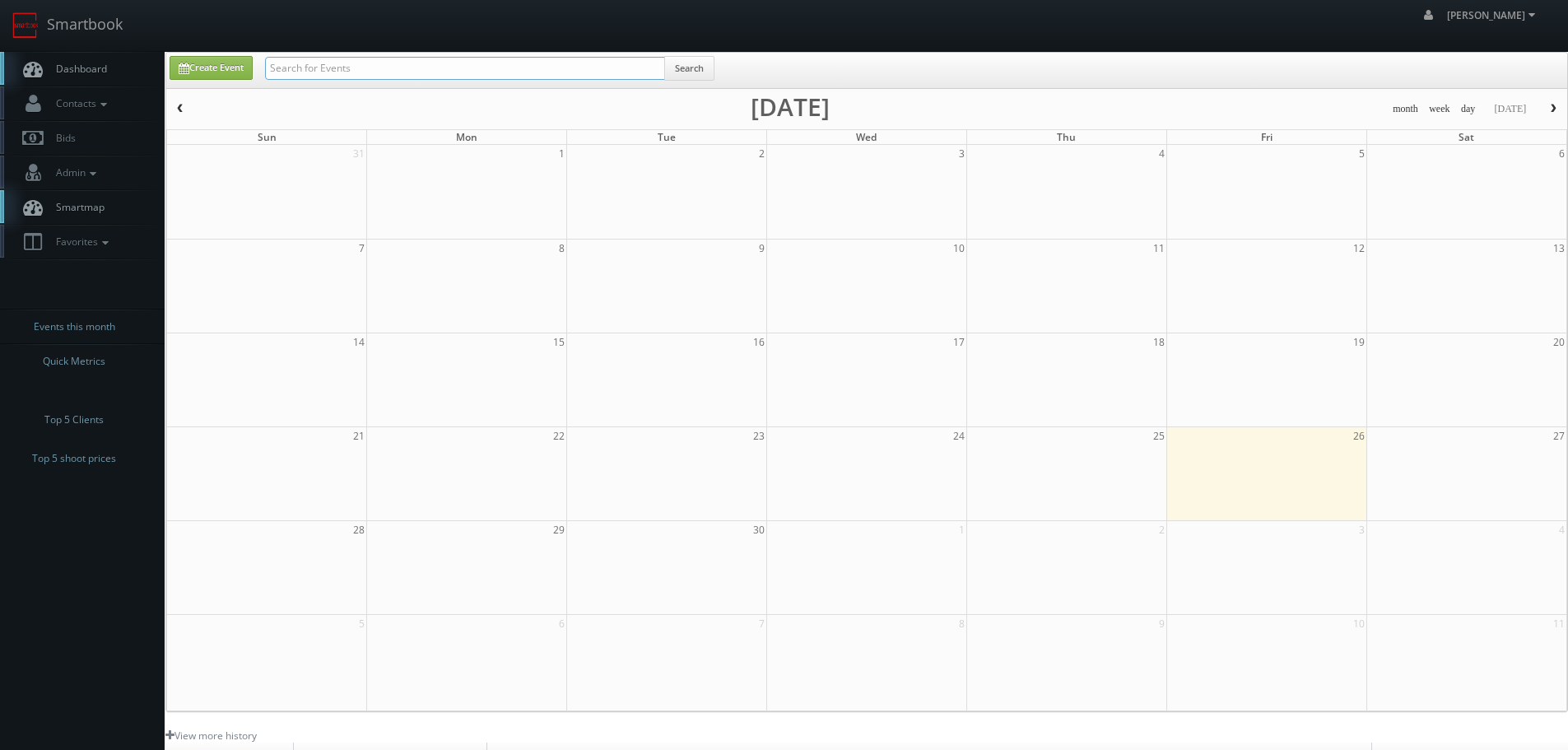
click at [313, 60] on input "text" at bounding box center [465, 68] width 400 height 23
type input "fox"
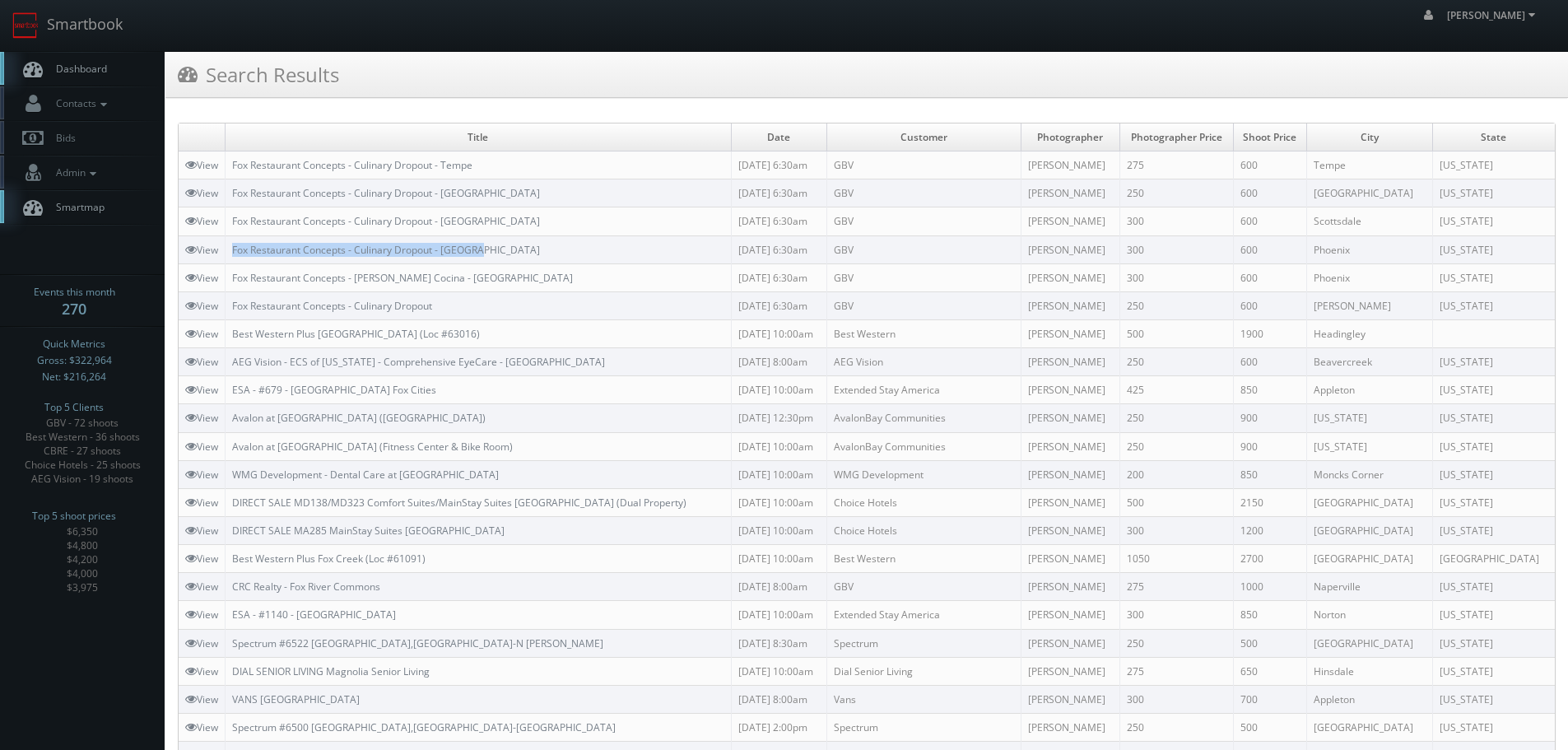
copy link "Fox Restaurant Concepts - Culinary Dropout - [GEOGRAPHIC_DATA]"
drag, startPoint x: 490, startPoint y: 243, endPoint x: 234, endPoint y: 249, distance: 256.1
click at [234, 249] on td "Fox Restaurant Concepts - Culinary Dropout - [GEOGRAPHIC_DATA]" at bounding box center [479, 249] width 507 height 28
click at [76, 21] on link "Smartbook" at bounding box center [67, 25] width 135 height 51
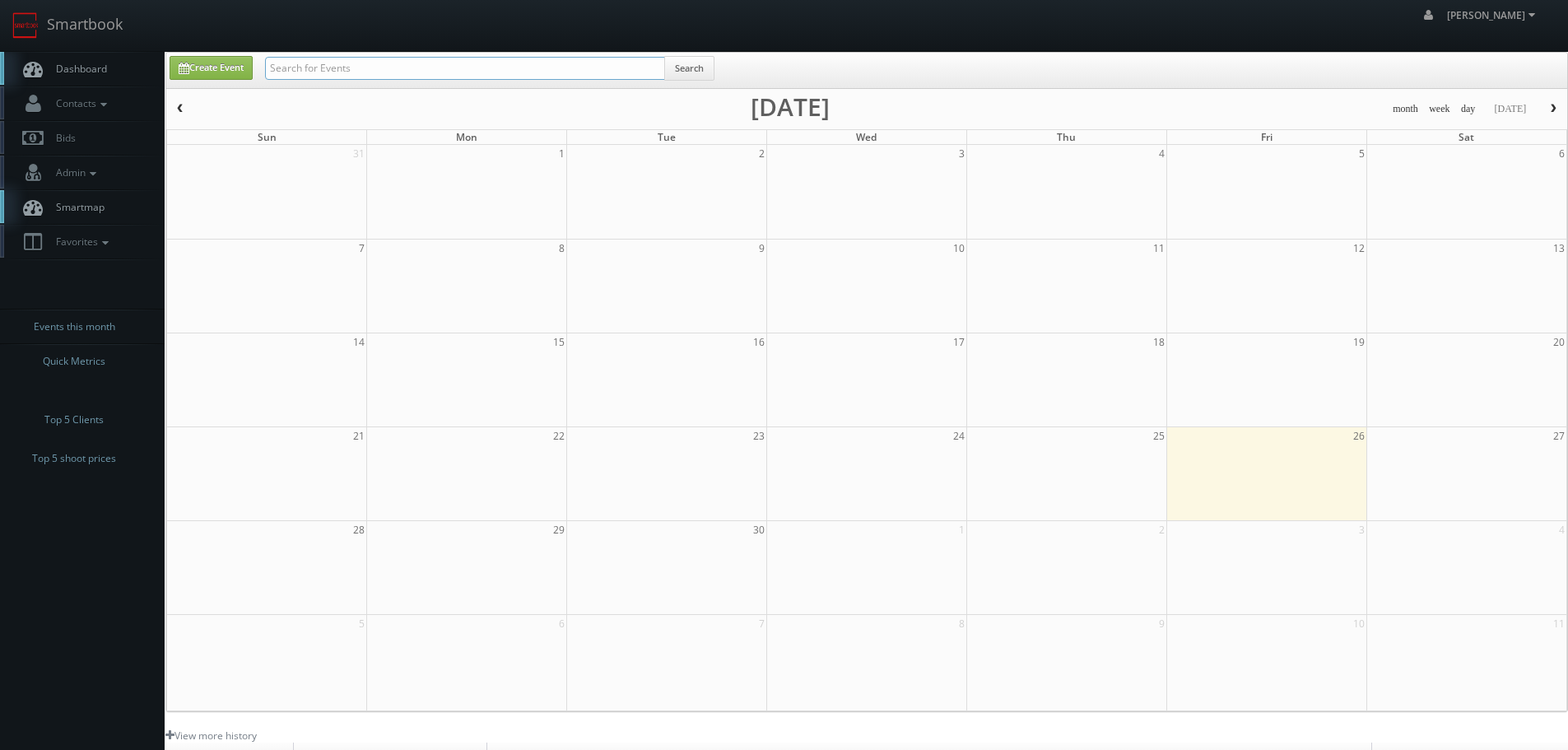
click at [423, 66] on input "text" at bounding box center [465, 68] width 400 height 23
type input "aeg"
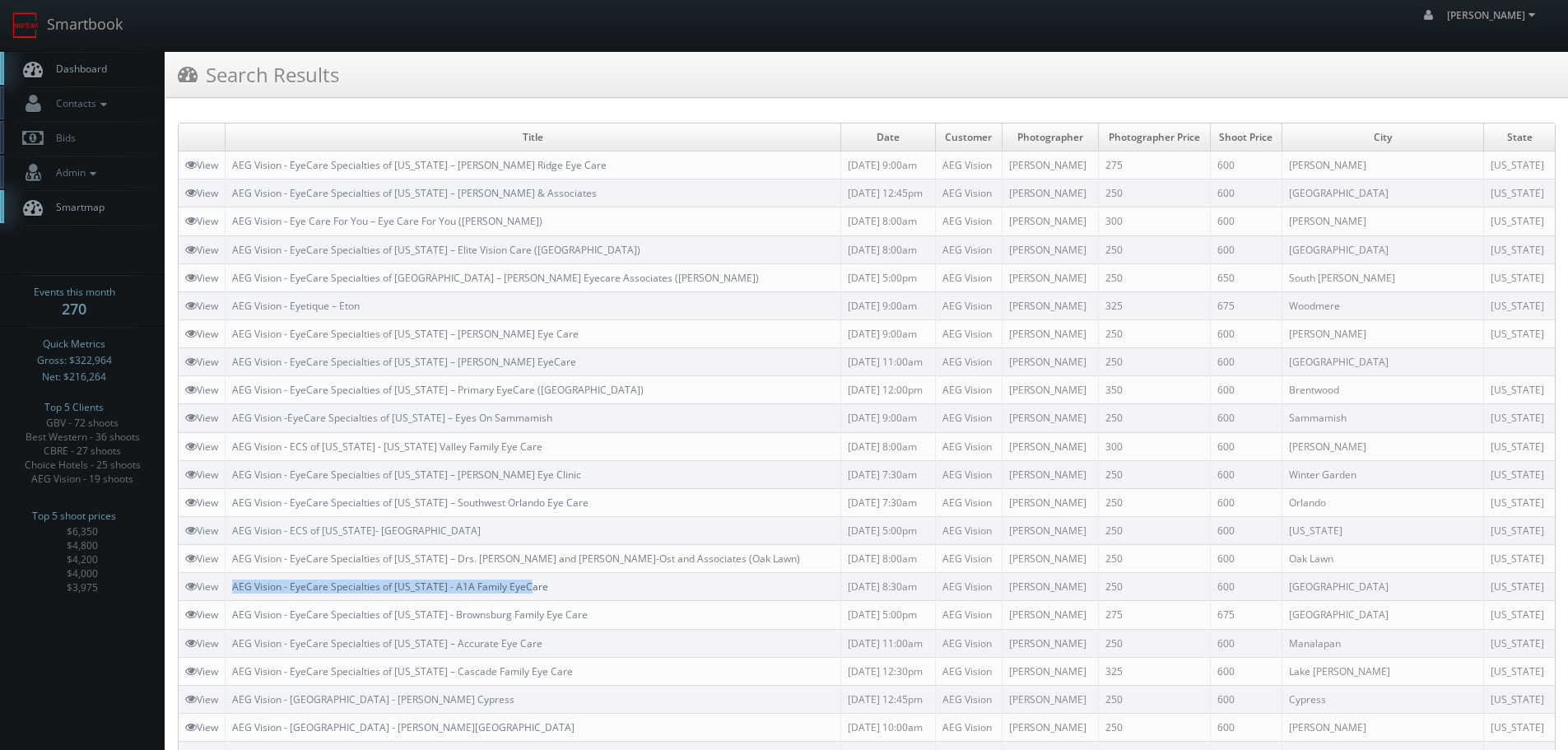
copy link "AEG Vision - EyeCare Specialties of [US_STATE] - A1A Family EyeCare"
drag, startPoint x: 558, startPoint y: 579, endPoint x: 236, endPoint y: 590, distance: 322.2
click at [236, 590] on td "AEG Vision - EyeCare Specialties of [US_STATE] - A1A Family EyeCare" at bounding box center [534, 587] width 616 height 28
click at [96, 36] on link "Smartbook" at bounding box center [67, 25] width 135 height 51
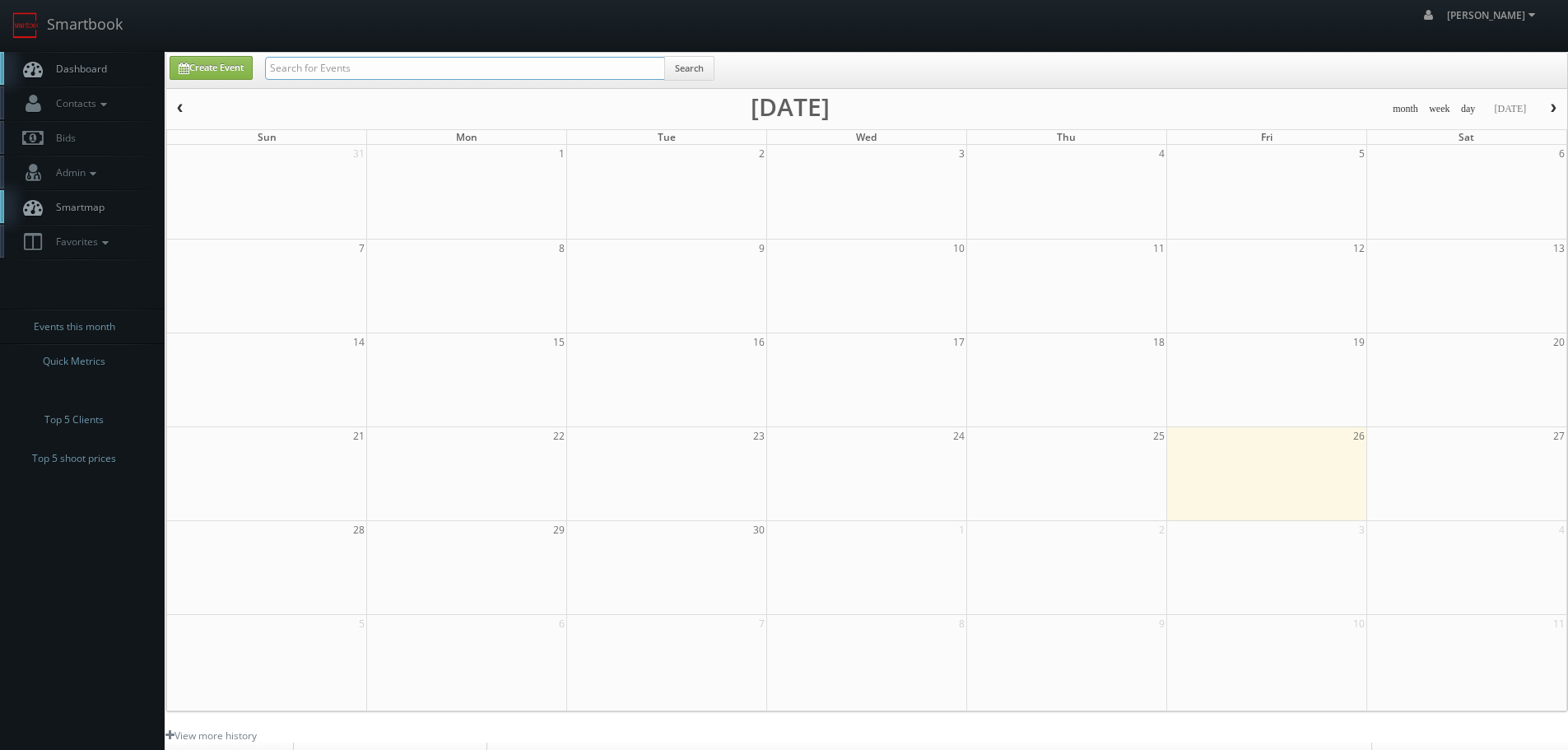
click at [311, 67] on input "text" at bounding box center [465, 68] width 400 height 23
type input "cnb10"
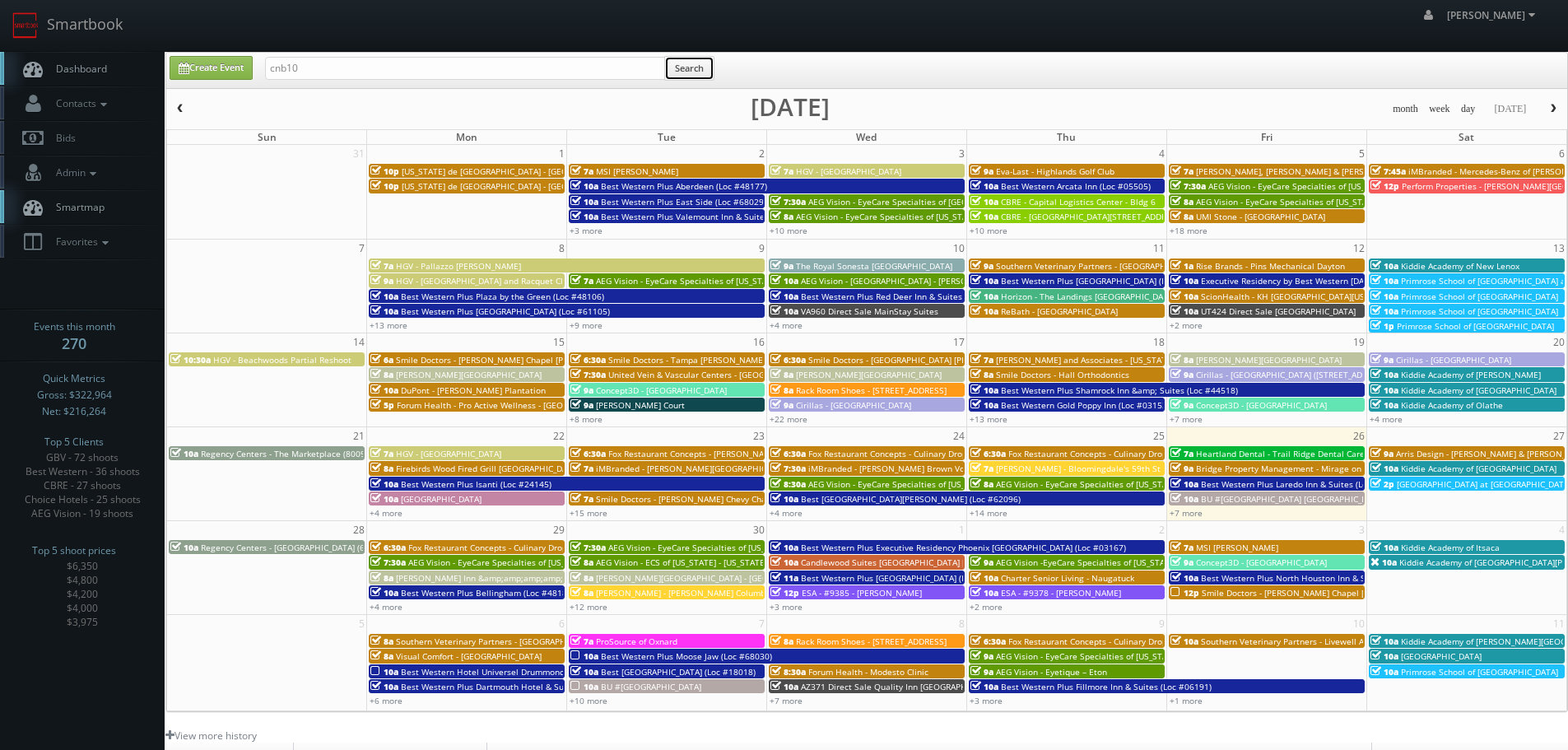
click at [706, 68] on button "Search" at bounding box center [690, 68] width 50 height 24
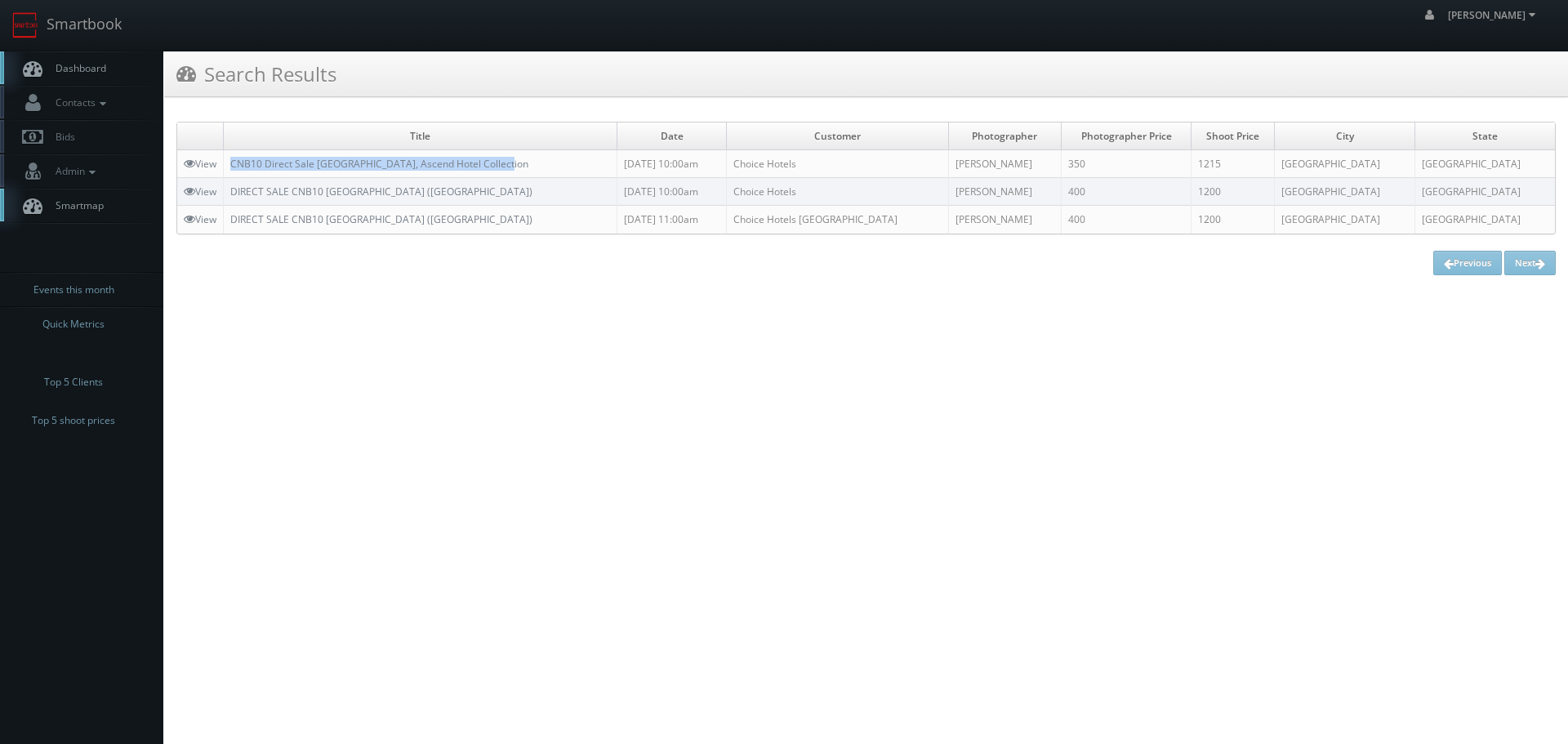
copy link "CNB10 Direct Sale [GEOGRAPHIC_DATA], Ascend Hotel Collection"
drag, startPoint x: 523, startPoint y: 159, endPoint x: 230, endPoint y: 164, distance: 293.0
click at [230, 164] on td "CNB10 Direct Sale [GEOGRAPHIC_DATA], Ascend Hotel Collection" at bounding box center [420, 164] width 393 height 28
click at [117, 14] on link "Smartbook" at bounding box center [67, 25] width 134 height 51
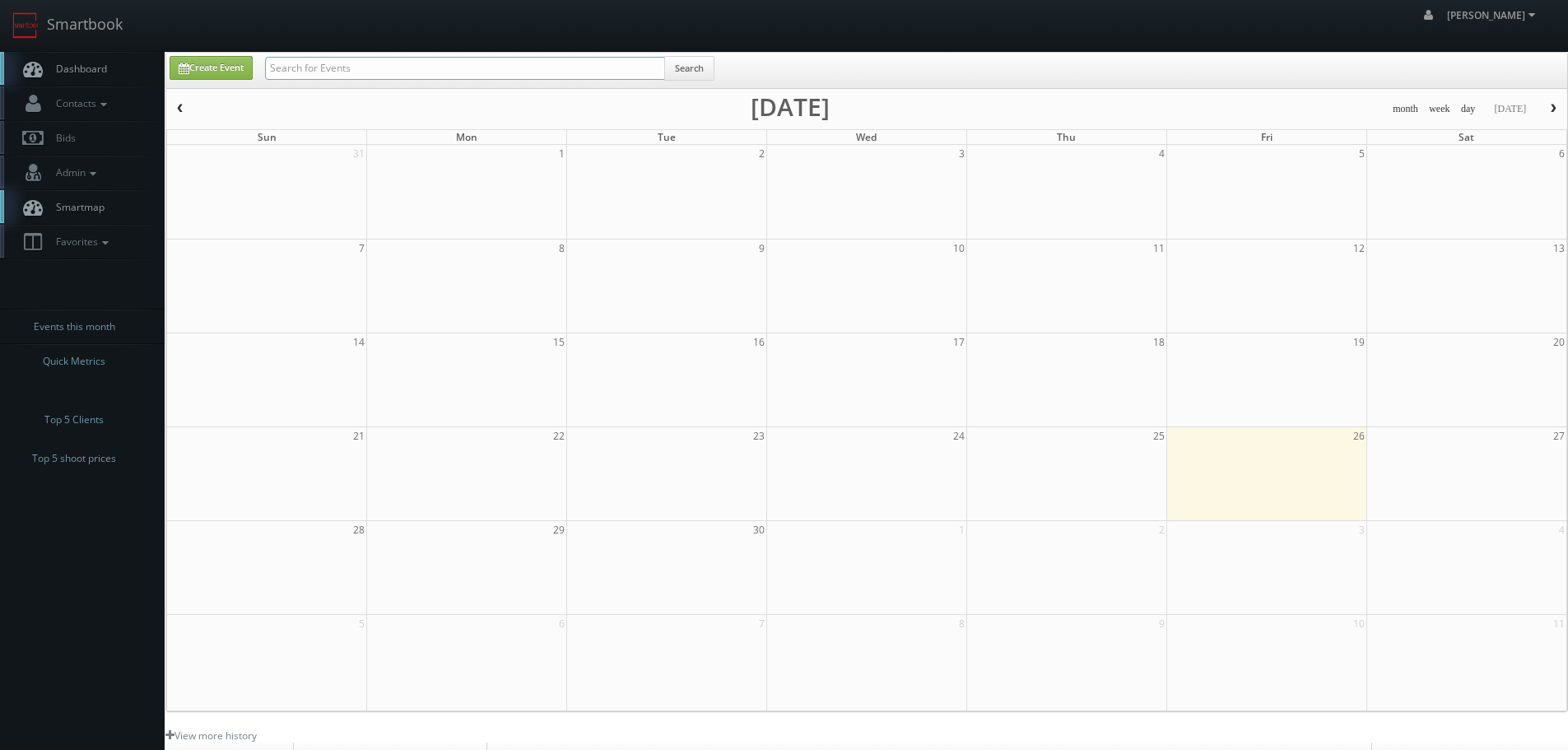
click at [351, 64] on input "text" at bounding box center [465, 68] width 400 height 23
type input "brigth"
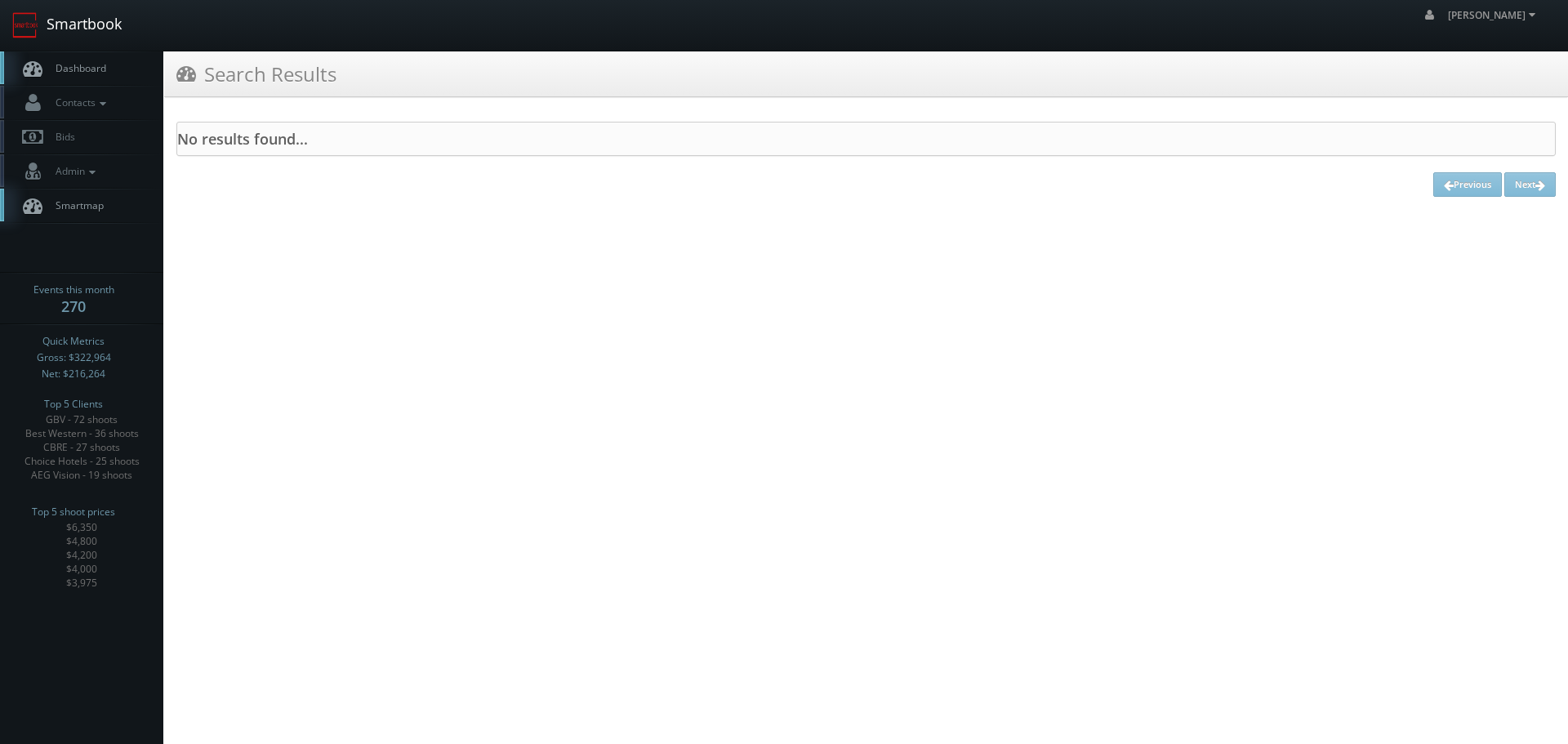
click at [66, 32] on link "Smartbook" at bounding box center [67, 25] width 134 height 51
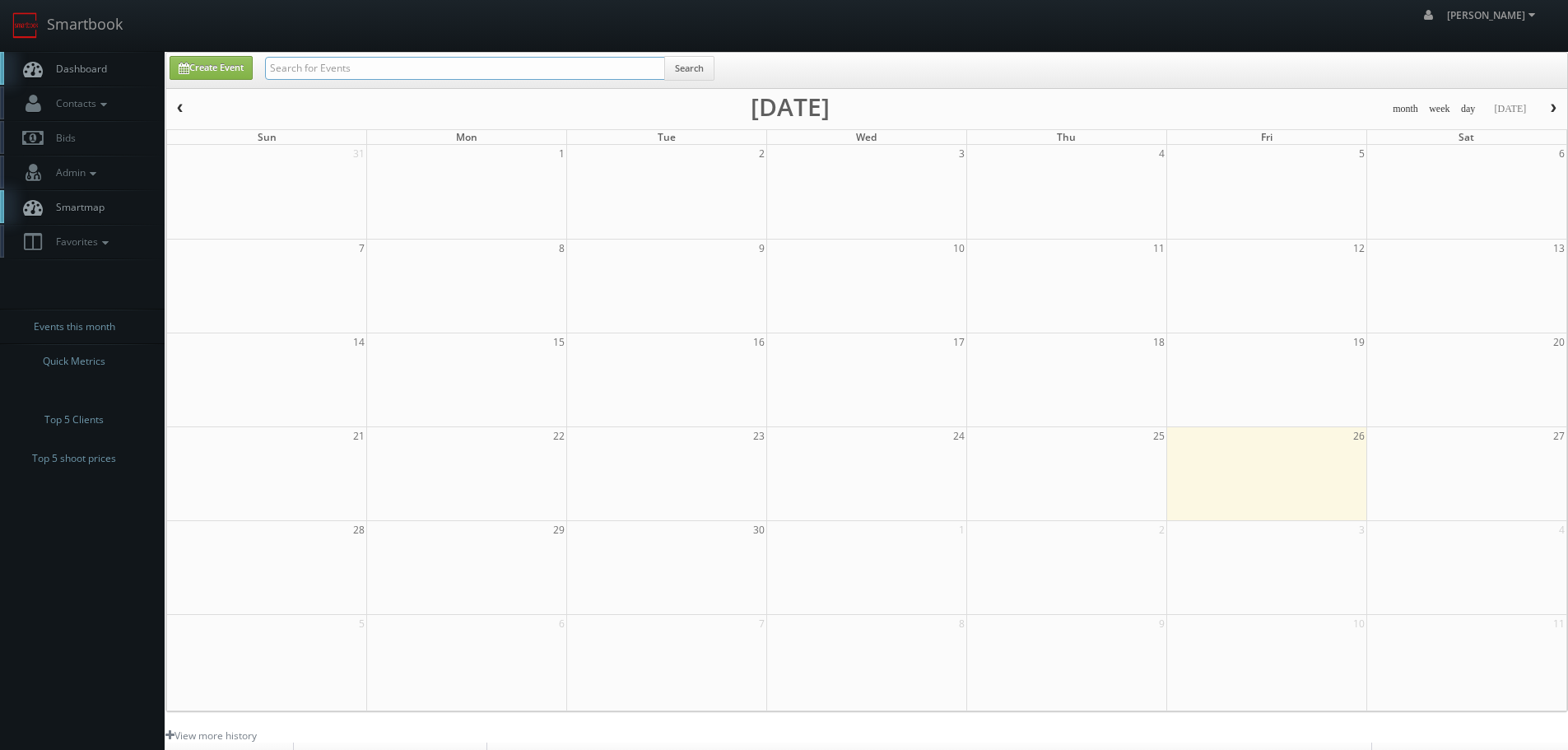
click at [376, 74] on input "text" at bounding box center [465, 68] width 400 height 23
type input "bright space"
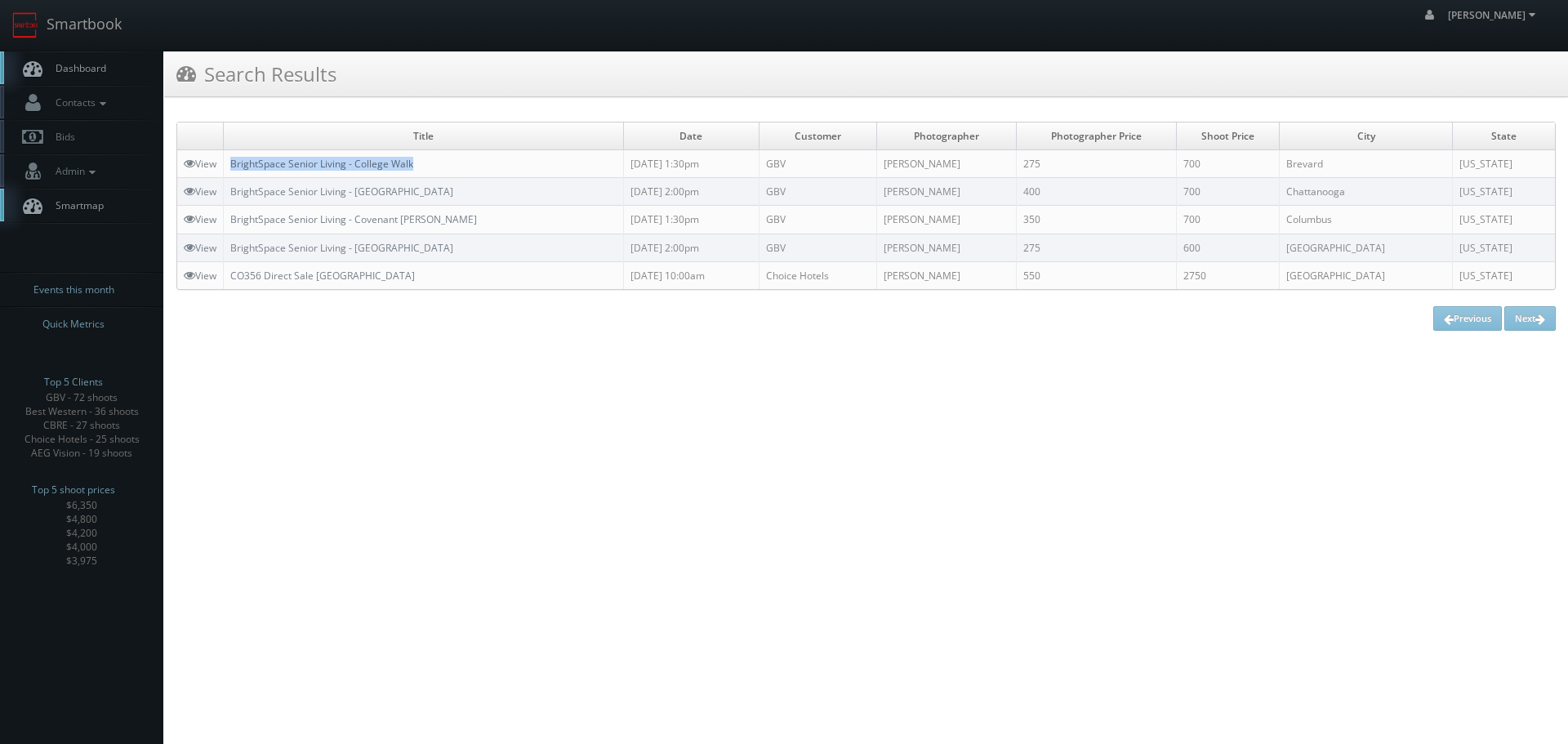
copy link "BrightSpace Senior Living - College Walk"
drag, startPoint x: 454, startPoint y: 161, endPoint x: 233, endPoint y: 167, distance: 221.1
click at [233, 167] on td "BrightSpace Senior Living - College Walk" at bounding box center [424, 164] width 400 height 28
click at [113, 24] on link "Smartbook" at bounding box center [67, 25] width 134 height 51
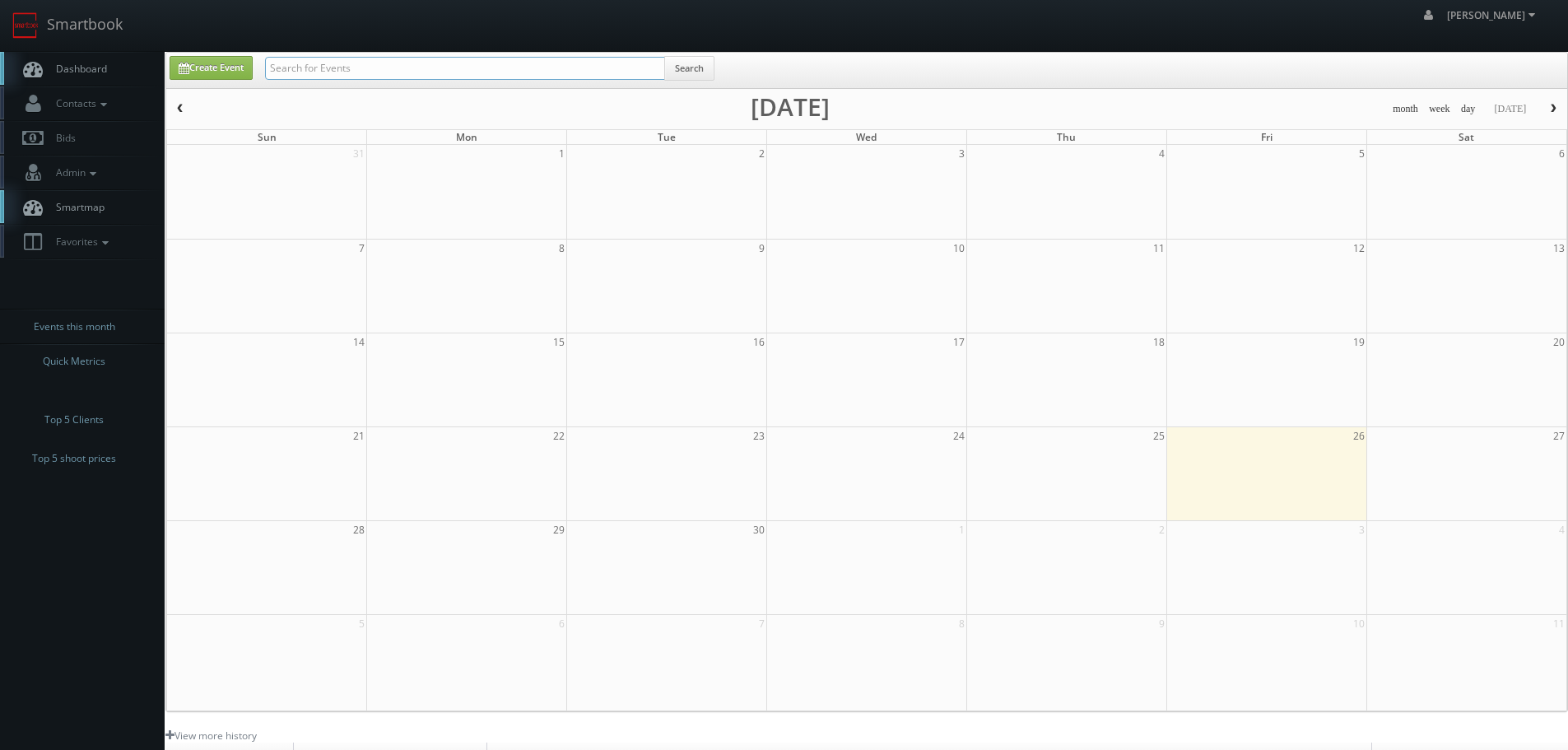
click at [424, 71] on input "text" at bounding box center [465, 68] width 400 height 23
type input "24375"
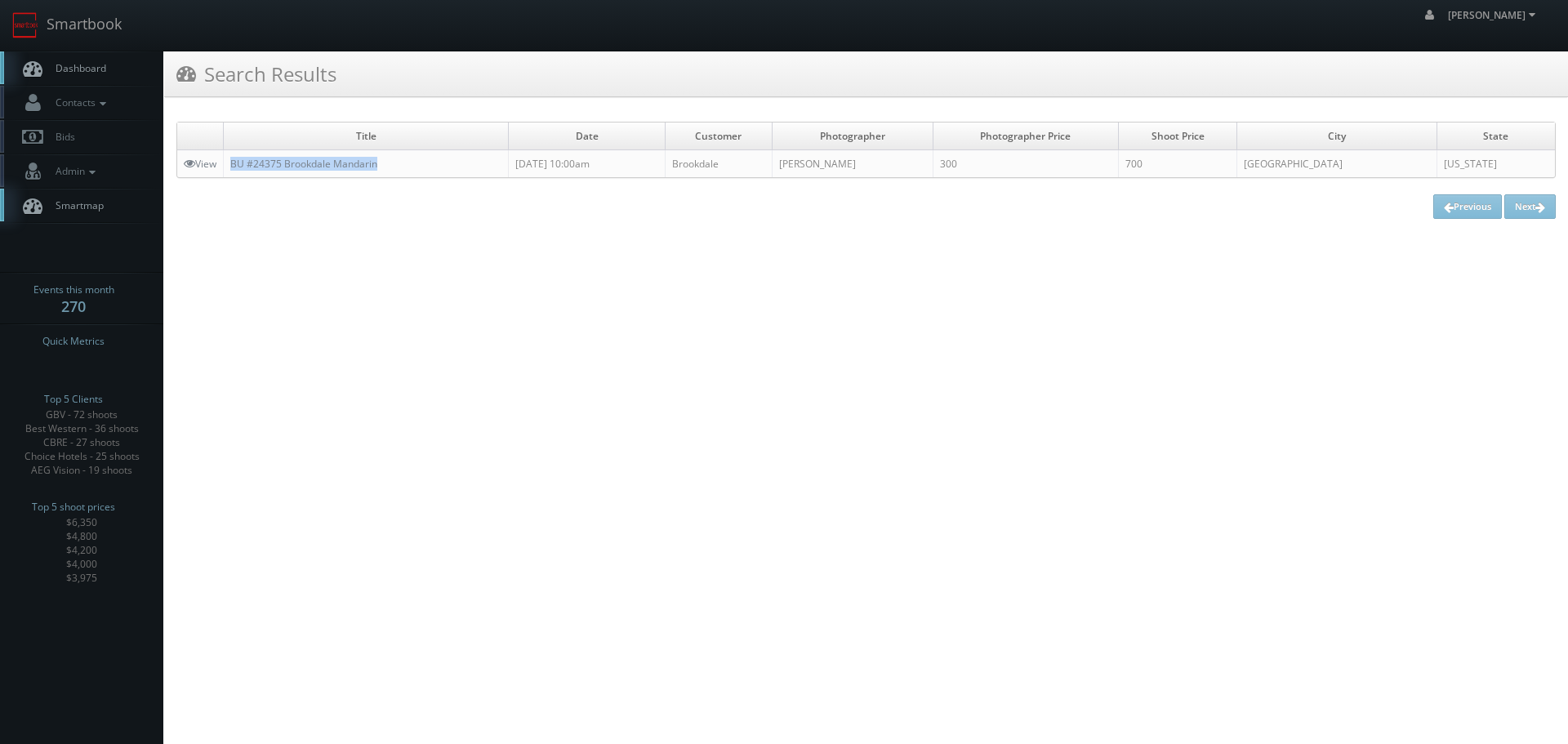
copy tr "BU #24375 Brookdale Mandarin"
drag, startPoint x: 388, startPoint y: 170, endPoint x: 223, endPoint y: 169, distance: 165.0
click at [223, 169] on tr "View BU #24375 Brookdale Mandarin 09/25/2025 10:00am Brookdale Emlyn James 300 …" at bounding box center [865, 164] width 1377 height 28
drag, startPoint x: 115, startPoint y: 29, endPoint x: 156, endPoint y: 34, distance: 41.3
click at [115, 29] on link "Smartbook" at bounding box center [67, 25] width 134 height 51
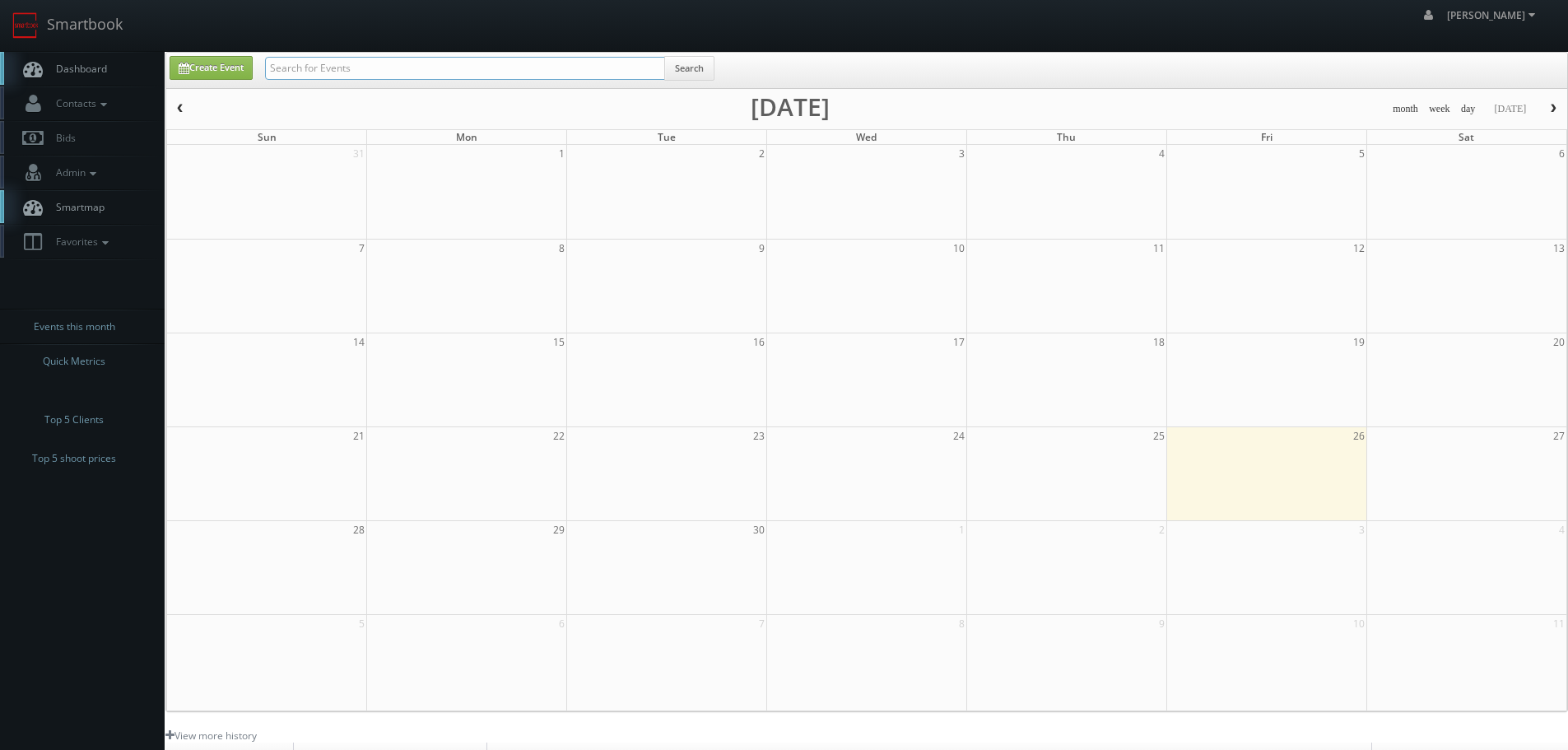
click at [325, 74] on input "text" at bounding box center [465, 68] width 400 height 23
type input "bridge"
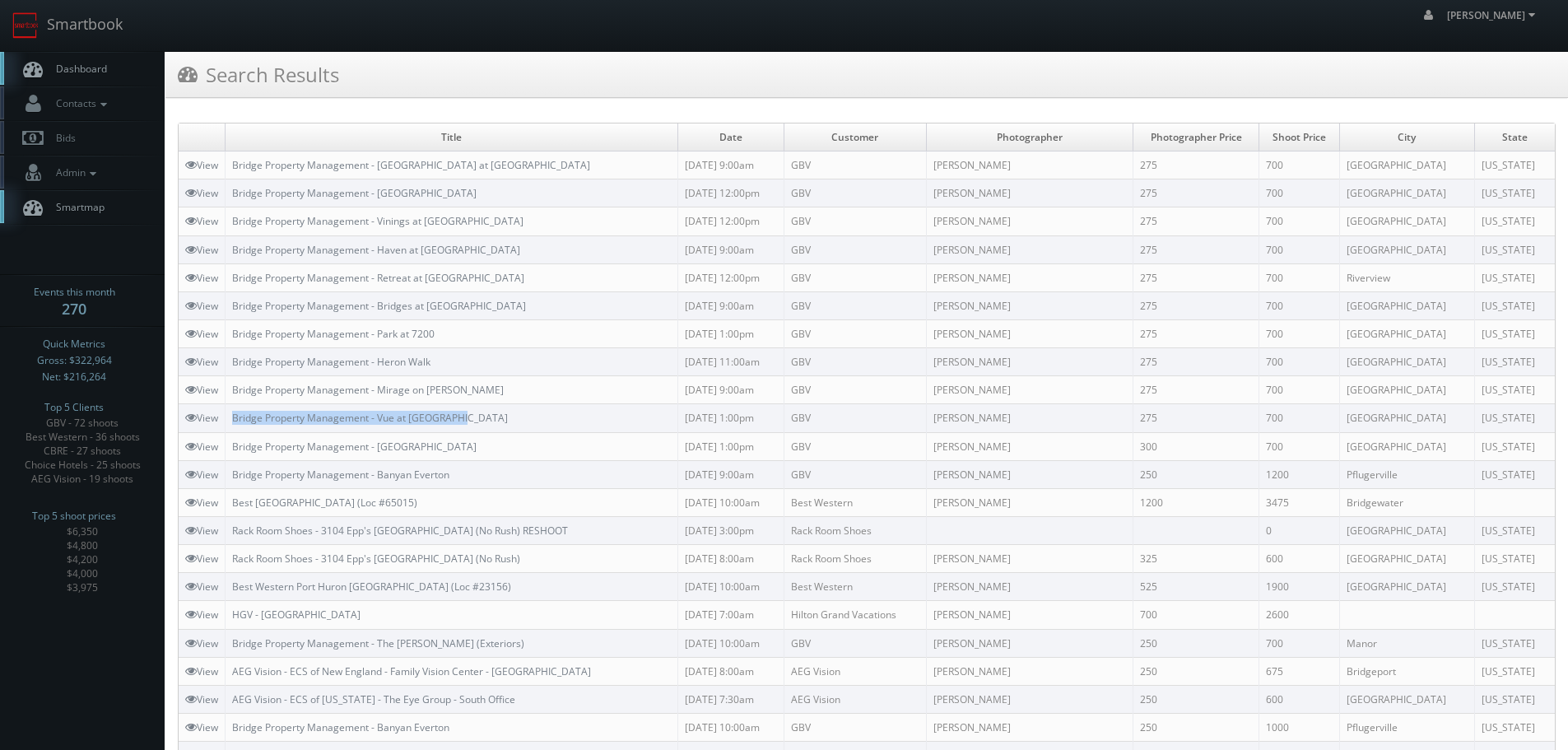
copy link "Bridge Property Management - Vue at [GEOGRAPHIC_DATA]"
drag, startPoint x: 504, startPoint y: 413, endPoint x: 233, endPoint y: 419, distance: 271.1
click at [233, 419] on td "Bridge Property Management - Vue at Baymeadows" at bounding box center [452, 418] width 453 height 28
click at [93, 28] on link "Smartbook" at bounding box center [67, 25] width 135 height 51
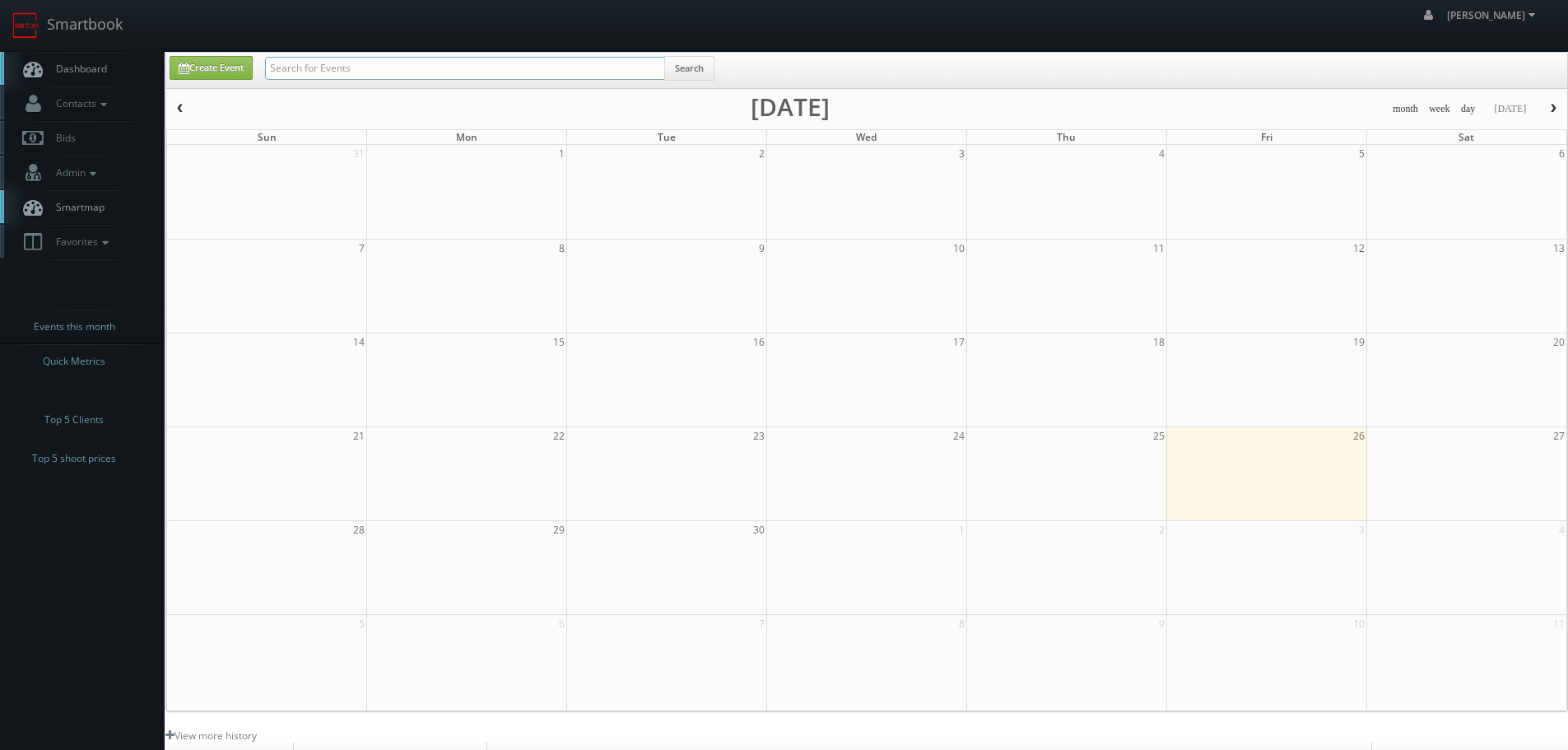
click at [305, 65] on input "text" at bounding box center [465, 68] width 400 height 23
type input "waco"
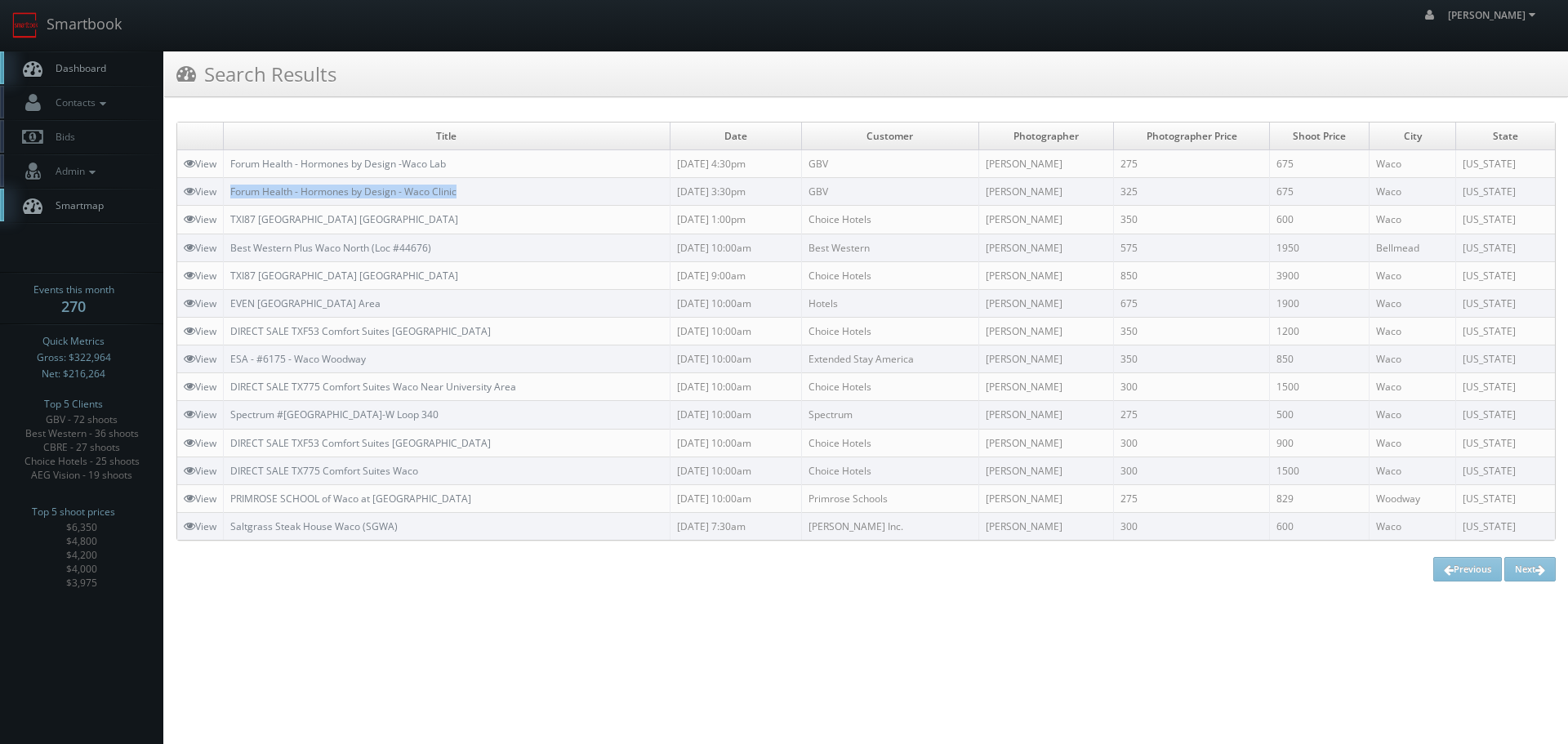
copy link "Forum Health - Hormones by Design - Waco Clinic"
drag, startPoint x: 491, startPoint y: 192, endPoint x: 228, endPoint y: 191, distance: 263.0
click at [228, 191] on td "Forum Health - Hormones by Design - Waco Clinic" at bounding box center [447, 192] width 447 height 28
